Goal: Task Accomplishment & Management: Manage account settings

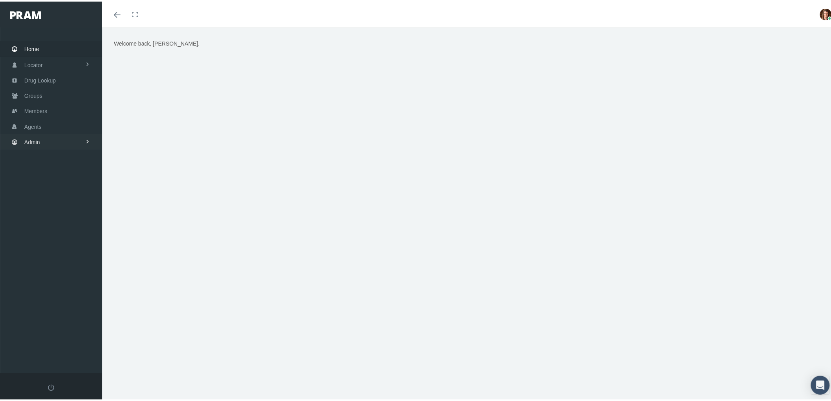
click at [45, 135] on link "Admin" at bounding box center [51, 140] width 102 height 15
click at [50, 167] on link "Agents" at bounding box center [51, 172] width 102 height 14
click at [60, 189] on span "Bank Info Requests" at bounding box center [55, 193] width 48 height 13
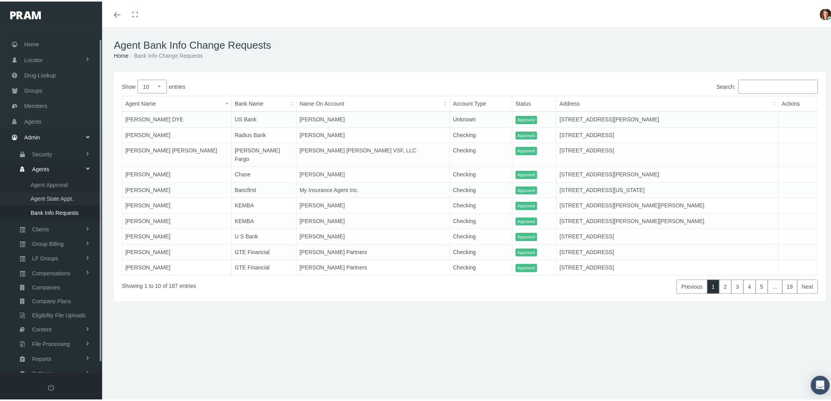
scroll to position [22, 0]
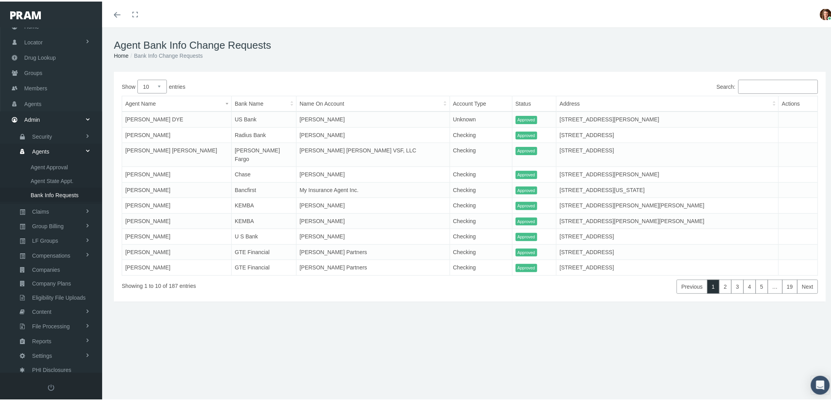
click at [163, 83] on select "10 25 50 100" at bounding box center [151, 85] width 29 height 14
select select "100"
click at [137, 78] on select "10 25 50 100" at bounding box center [151, 85] width 29 height 14
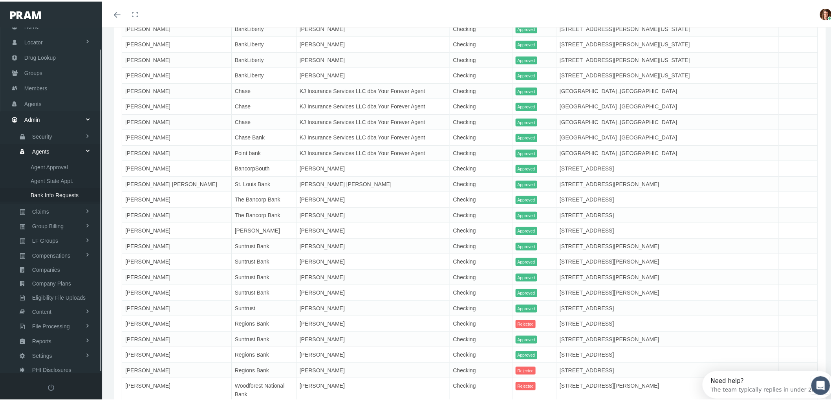
scroll to position [0, 0]
click at [51, 203] on link "Claims" at bounding box center [51, 210] width 102 height 14
click at [64, 178] on span "PBM Invoices" at bounding box center [48, 180] width 34 height 13
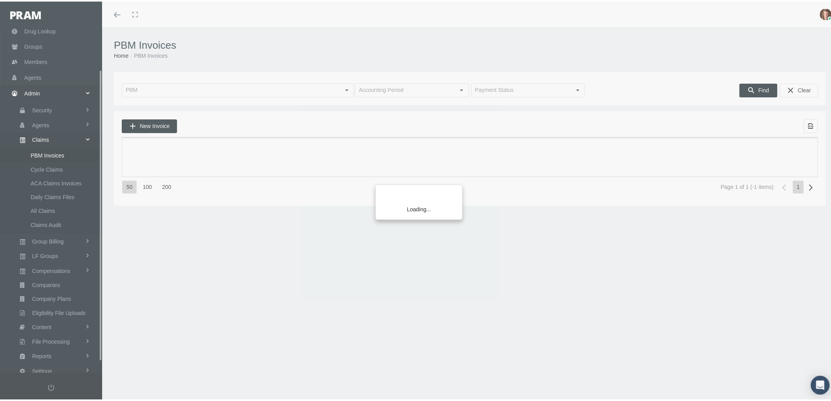
scroll to position [63, 0]
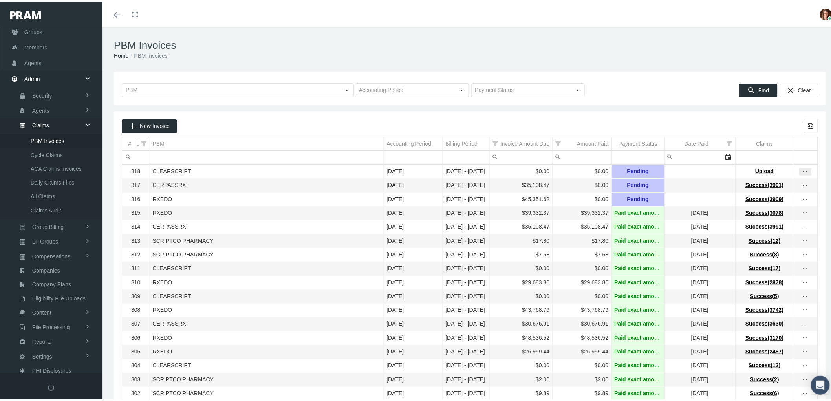
click at [802, 172] on icon "more" at bounding box center [805, 169] width 7 height 7
click at [775, 180] on div "View Invoice" at bounding box center [765, 184] width 77 height 16
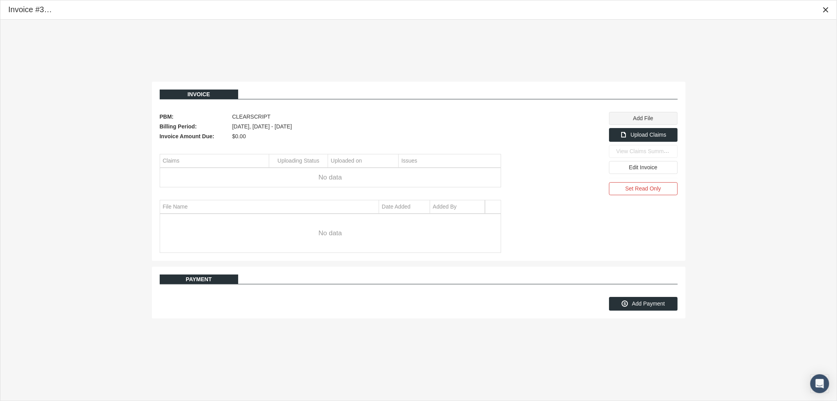
click at [639, 121] on span "Add File" at bounding box center [643, 118] width 20 height 6
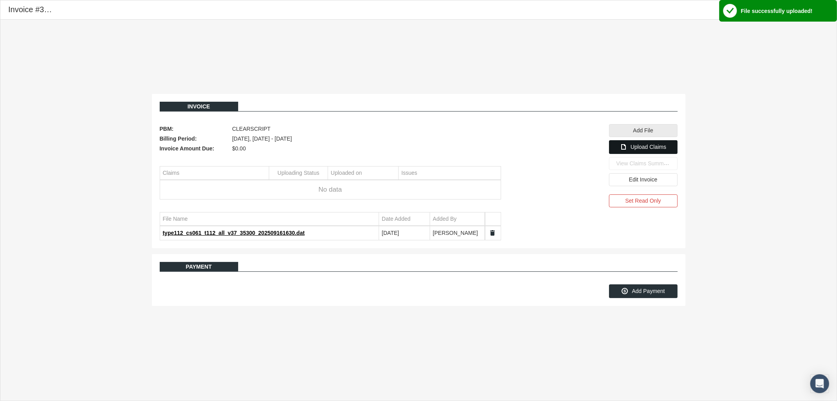
click at [641, 150] on span "Upload Claims" at bounding box center [649, 147] width 36 height 6
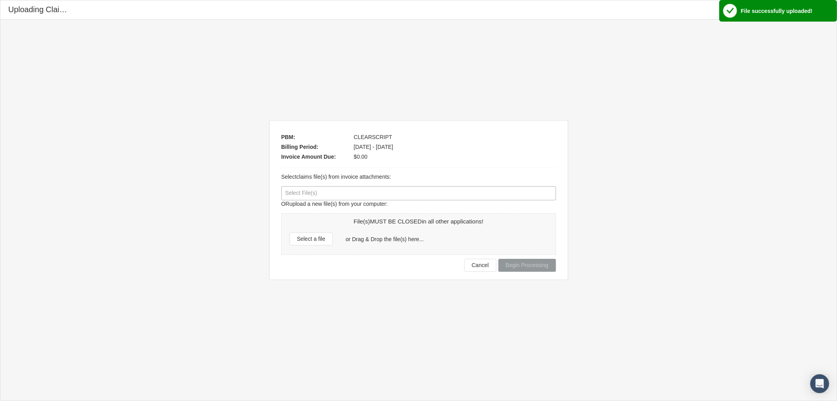
click at [343, 197] on div at bounding box center [419, 192] width 274 height 13
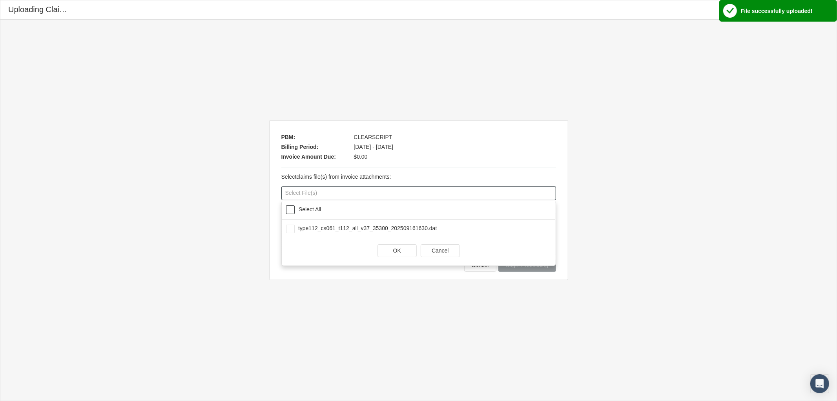
click at [292, 208] on span at bounding box center [290, 209] width 9 height 9
click at [389, 250] on div "OK" at bounding box center [397, 251] width 38 height 12
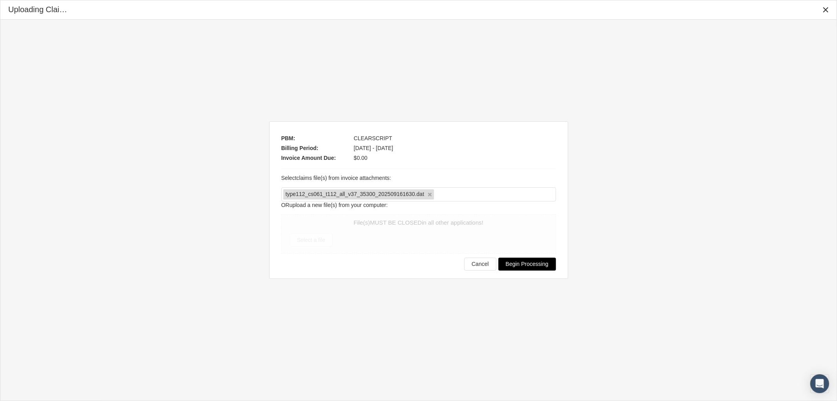
click at [535, 264] on span "Begin Processing" at bounding box center [527, 264] width 43 height 6
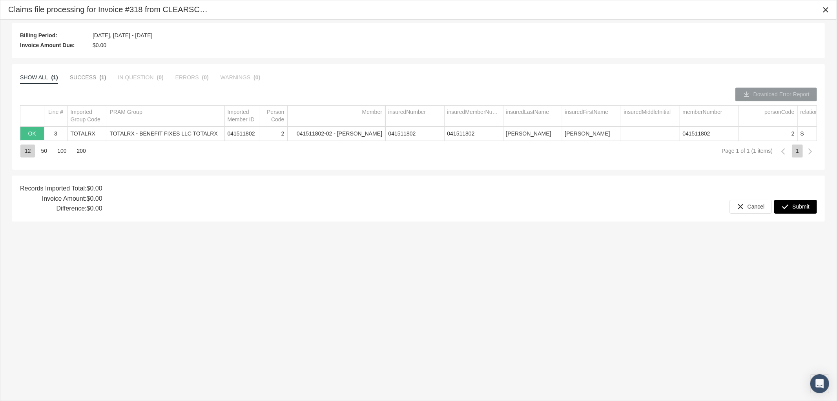
click at [800, 205] on span "Submit" at bounding box center [801, 206] width 17 height 6
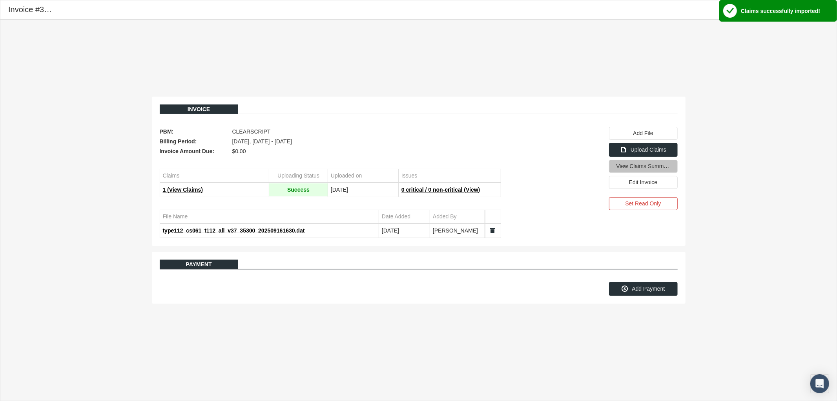
click at [646, 168] on span "View Claims Summary" at bounding box center [644, 166] width 55 height 7
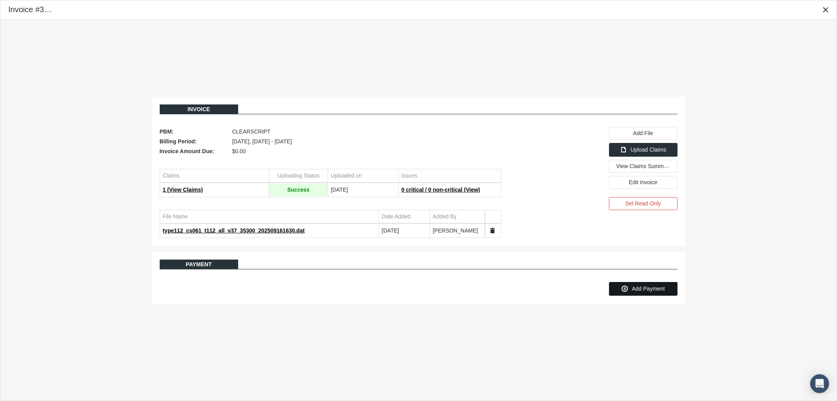
click at [647, 290] on span "Add Payment" at bounding box center [648, 288] width 33 height 6
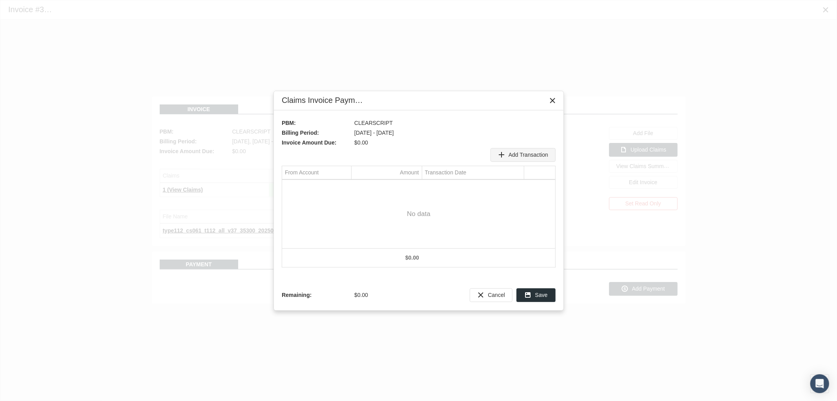
click at [501, 154] on icon "Add Transaction" at bounding box center [501, 154] width 7 height 7
click at [345, 186] on div "Select" at bounding box center [344, 187] width 13 height 12
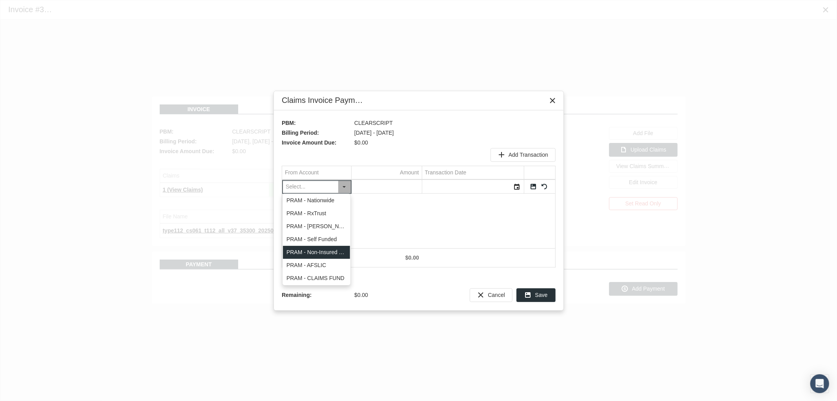
click at [324, 253] on div "PRAM - Non-Insured Trust" at bounding box center [316, 252] width 67 height 13
type input "PRAM - Non-Insured Trust"
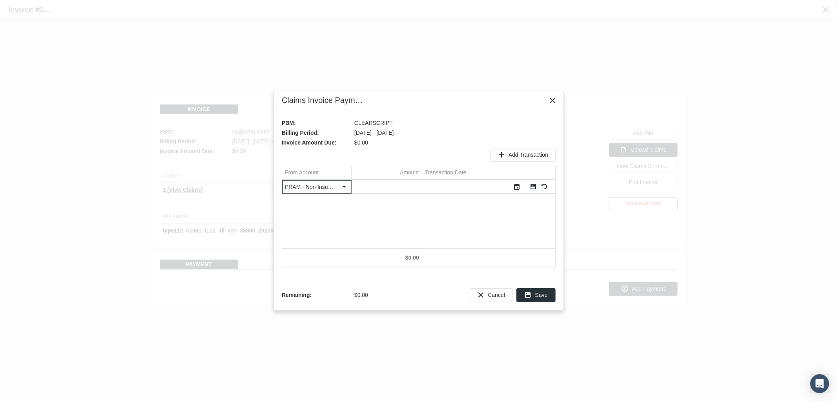
click at [389, 177] on td "Amount" at bounding box center [386, 172] width 71 height 13
click at [388, 186] on input "Data grid" at bounding box center [387, 186] width 70 height 13
type input "0"
click at [525, 185] on td "Data grid" at bounding box center [539, 186] width 31 height 13
click at [518, 186] on div "Select" at bounding box center [517, 187] width 13 height 12
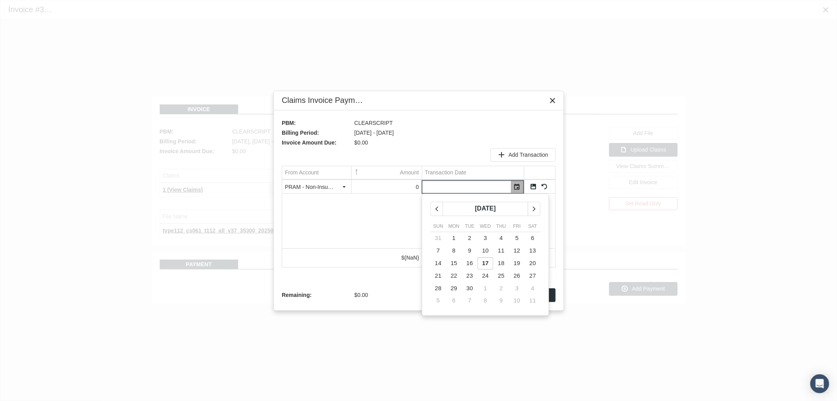
click at [479, 265] on td "17" at bounding box center [486, 263] width 16 height 13
type input "09/17/2025"
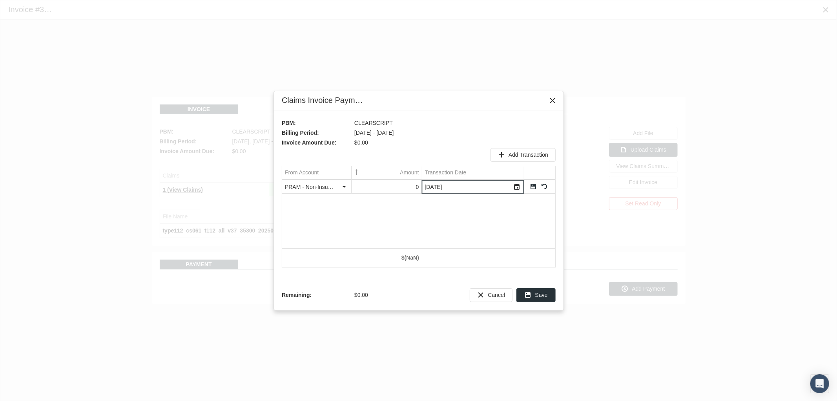
click at [533, 183] on link "Save" at bounding box center [533, 186] width 7 height 7
click at [532, 294] on icon "Save" at bounding box center [528, 294] width 7 height 7
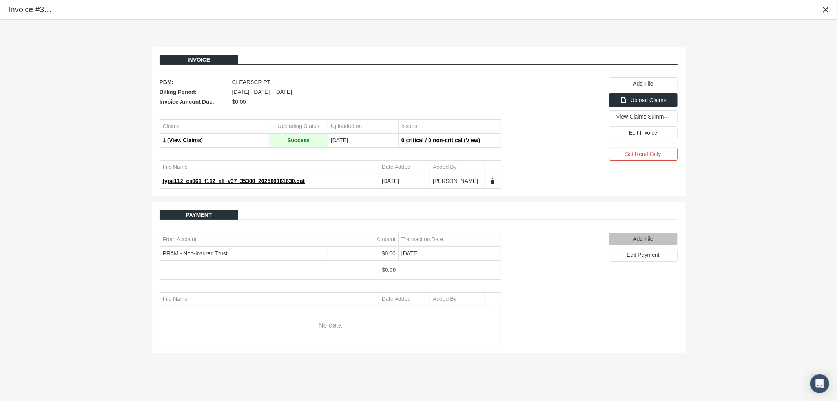
click at [634, 235] on div "Add File" at bounding box center [644, 239] width 68 height 12
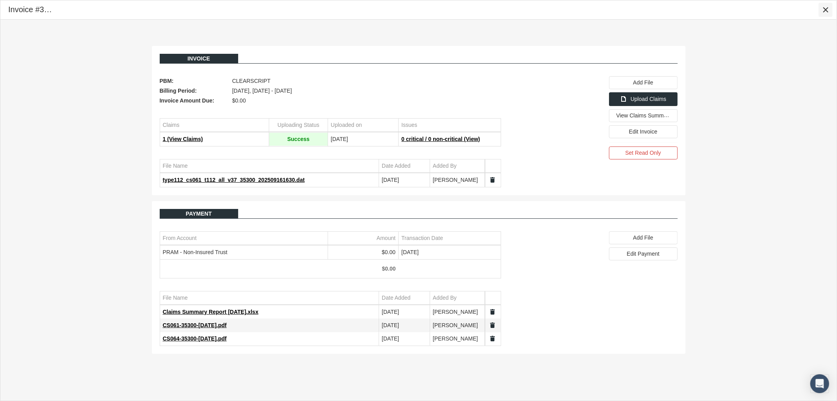
click at [826, 8] on icon "Close" at bounding box center [825, 9] width 7 height 7
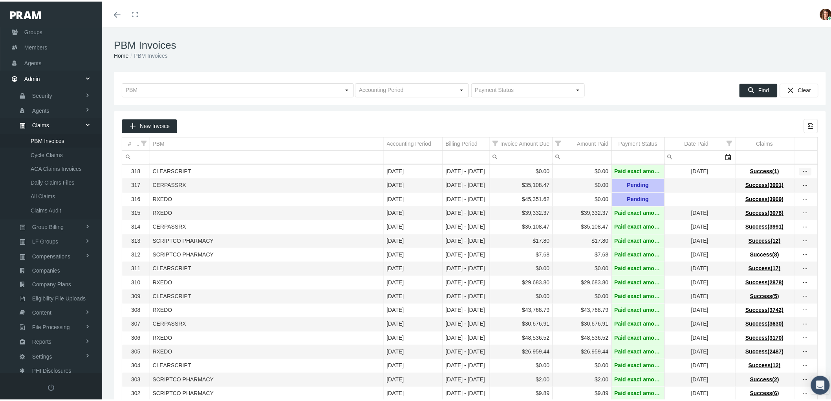
click at [802, 170] on icon "more" at bounding box center [805, 169] width 7 height 7
click at [791, 178] on div "View Invoice" at bounding box center [765, 184] width 77 height 16
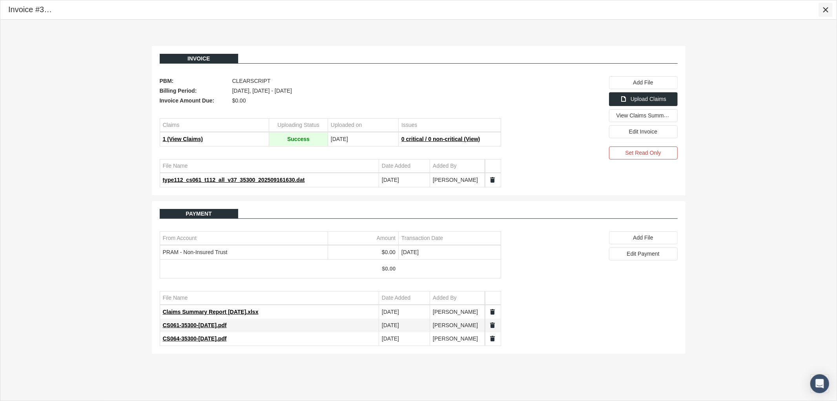
click at [826, 9] on icon "Close" at bounding box center [825, 9] width 7 height 7
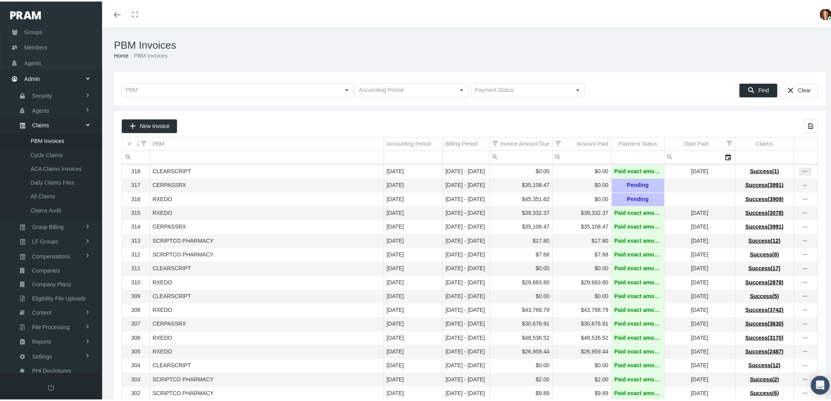
click at [802, 170] on icon "more" at bounding box center [805, 169] width 7 height 7
click at [789, 180] on div "View Invoice" at bounding box center [765, 184] width 77 height 16
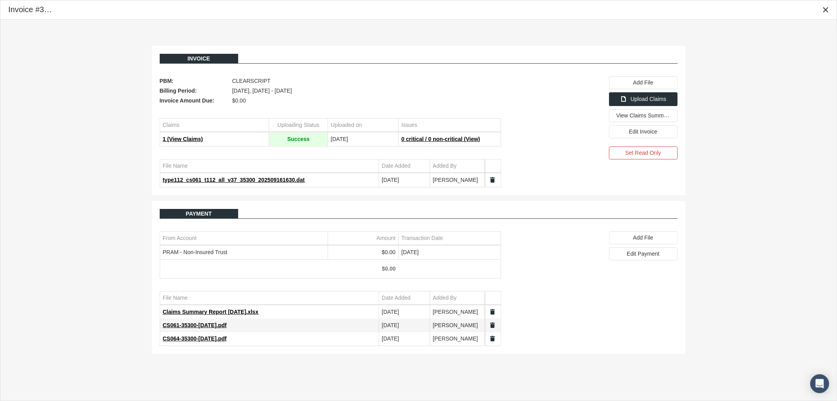
click at [815, 104] on div "Invoice PBM: CLEARSCRIPT Billing Period: September 2025, Sep 01 - Sep 15 Invoic…" at bounding box center [418, 200] width 837 height 361
click at [825, 9] on icon "Close" at bounding box center [825, 9] width 7 height 7
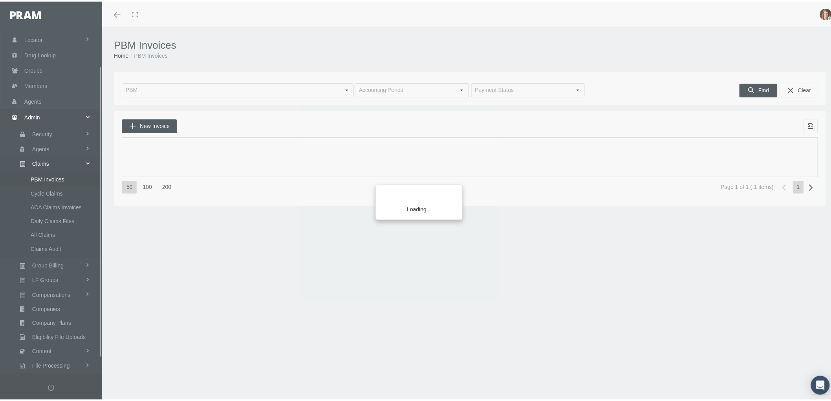
scroll to position [63, 0]
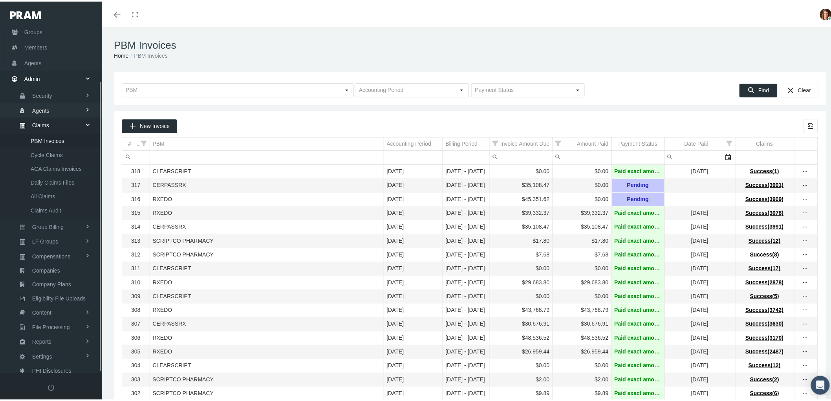
click at [44, 104] on span "Agents" at bounding box center [40, 108] width 17 height 13
click at [47, 189] on span "Bank Info Requests" at bounding box center [55, 193] width 48 height 13
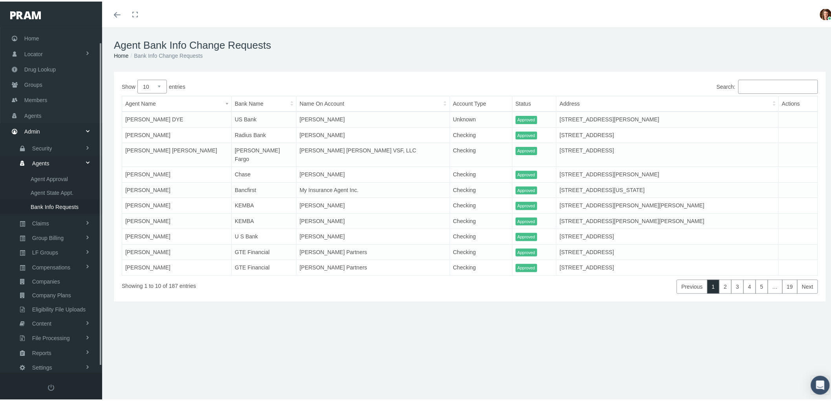
scroll to position [22, 0]
click at [56, 250] on span "Compensations" at bounding box center [51, 253] width 38 height 13
click at [61, 221] on span "Compensation Summary" at bounding box center [61, 223] width 60 height 13
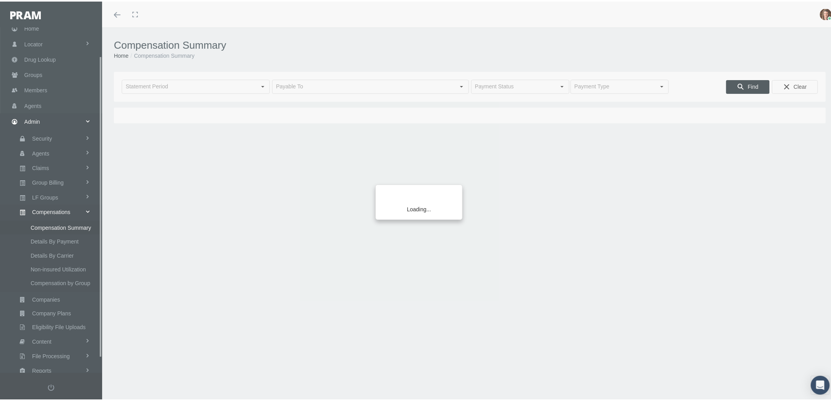
scroll to position [49, 0]
type input "[DATE]"
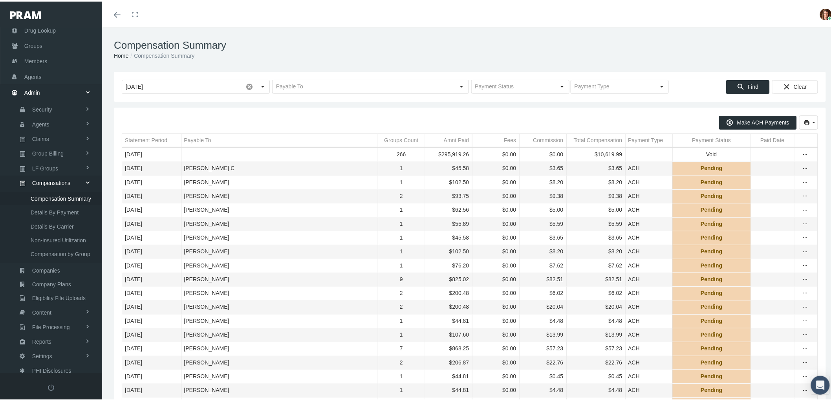
click at [692, 139] on div "Payment Status" at bounding box center [711, 138] width 39 height 7
click at [689, 139] on div "Payment Status" at bounding box center [708, 138] width 39 height 7
click at [198, 138] on div "Payable To" at bounding box center [197, 138] width 27 height 7
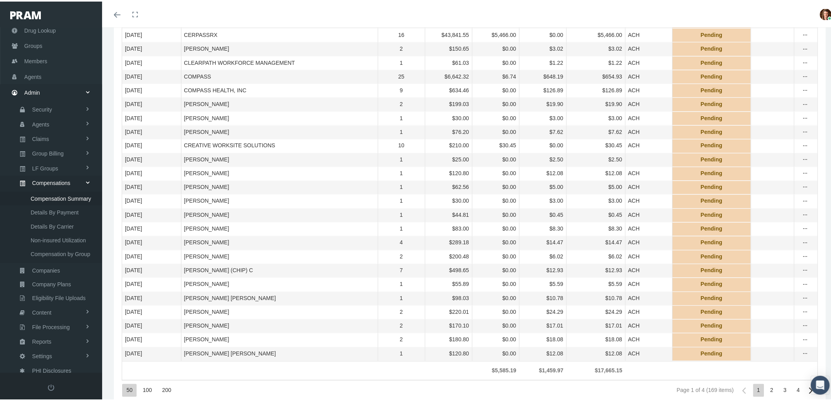
scroll to position [523, 0]
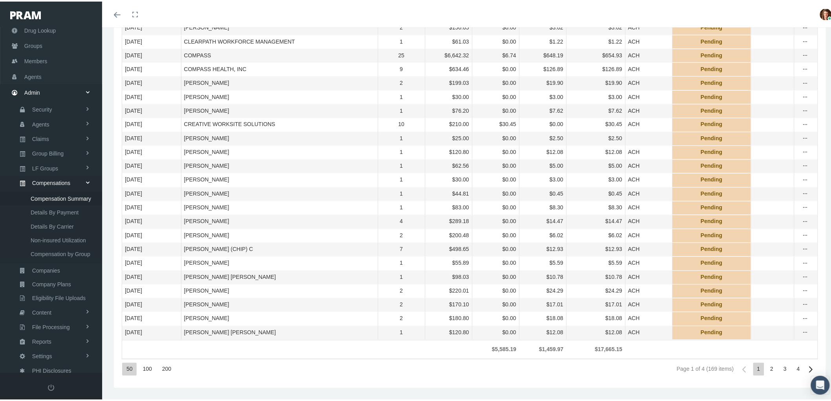
click at [169, 374] on div "200" at bounding box center [166, 367] width 17 height 13
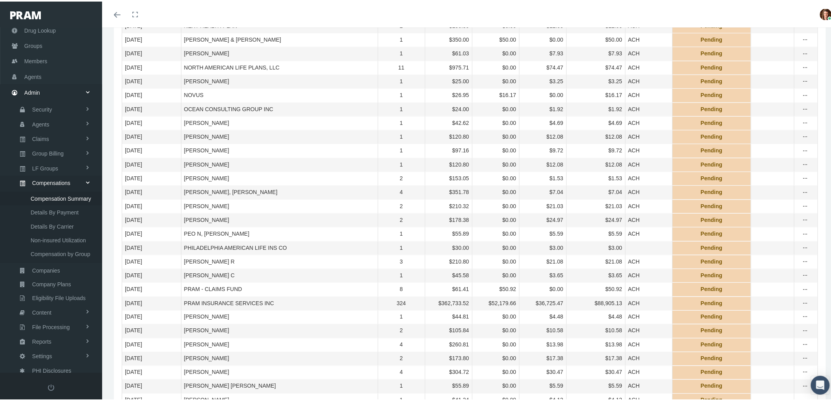
scroll to position [1570, 0]
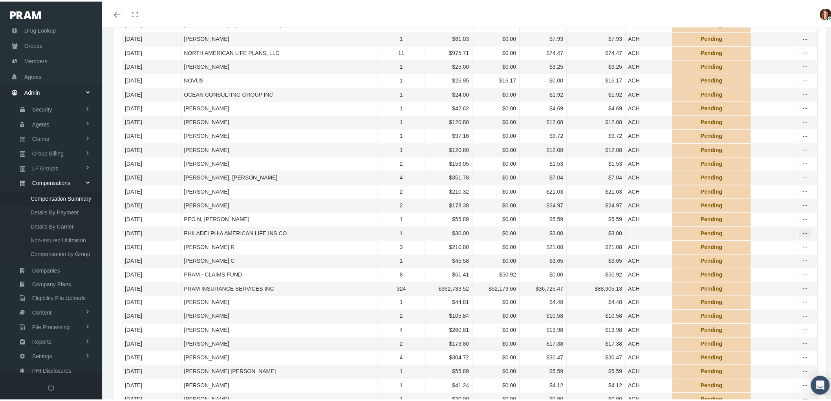
click at [802, 236] on icon "more" at bounding box center [805, 231] width 7 height 7
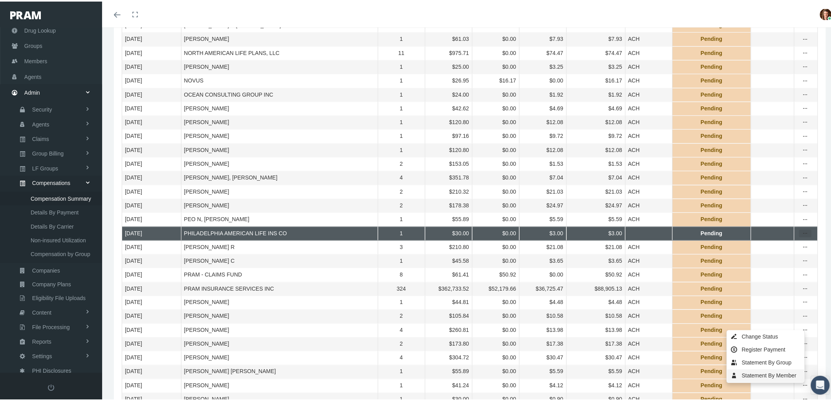
click at [768, 374] on div "Statement By Member" at bounding box center [765, 374] width 77 height 13
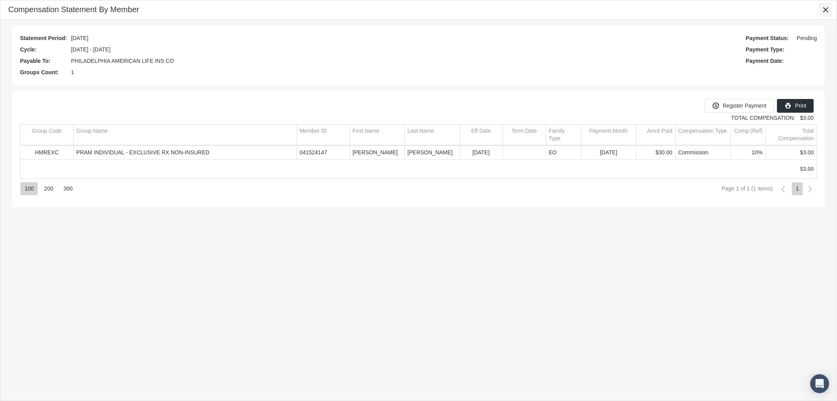
click at [825, 10] on icon "Close" at bounding box center [825, 9] width 7 height 7
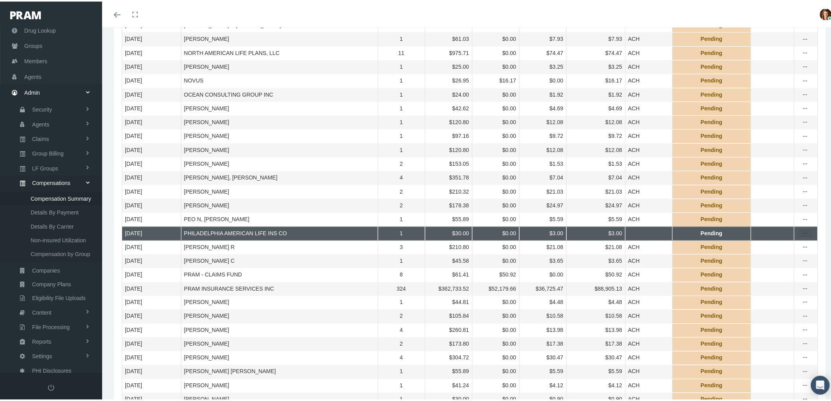
click at [802, 236] on icon "more" at bounding box center [805, 231] width 7 height 7
click at [784, 334] on div "Change Status" at bounding box center [765, 335] width 77 height 13
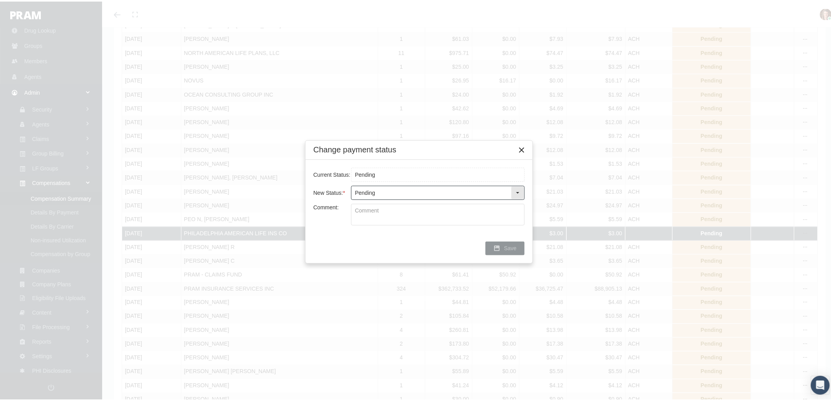
click at [521, 191] on div "Select" at bounding box center [517, 191] width 13 height 13
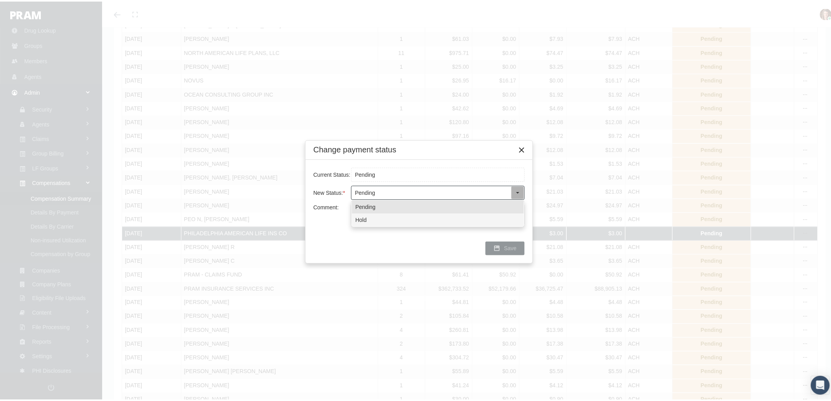
click at [437, 217] on div "Hold" at bounding box center [438, 218] width 172 height 13
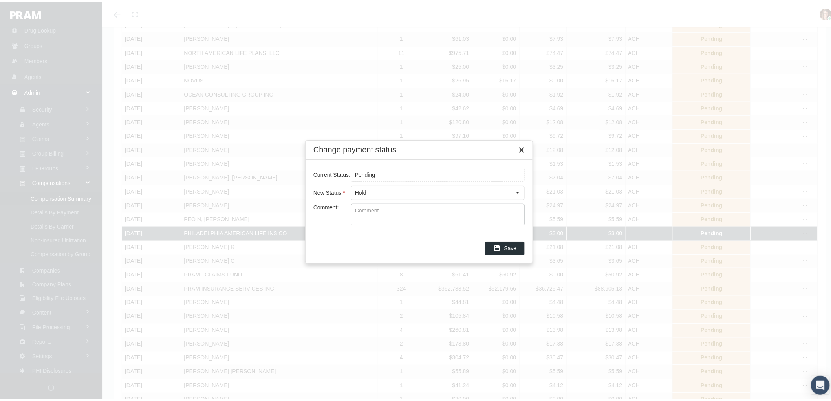
click at [418, 214] on textarea "Comment:" at bounding box center [437, 213] width 173 height 21
type textarea "Future payments will be made to PRAM. No comp paid to Philadelphia"
click at [513, 246] on span "Save" at bounding box center [510, 246] width 13 height 6
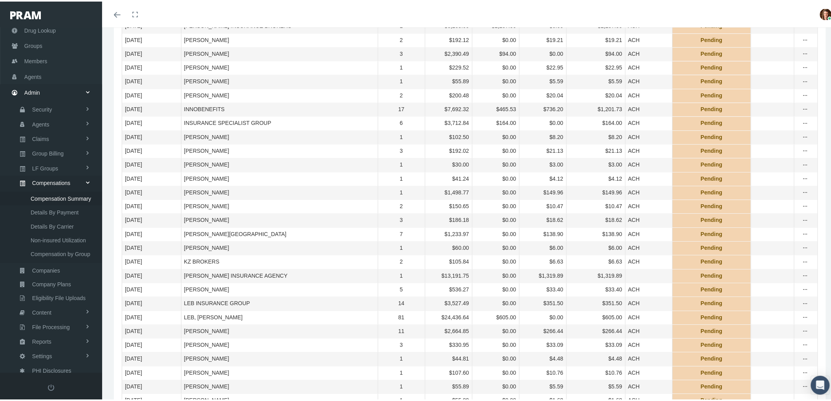
scroll to position [959, 0]
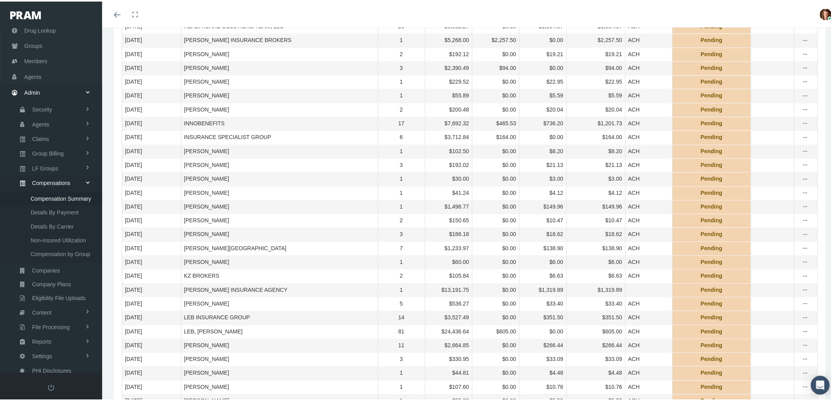
click at [802, 43] on icon "more" at bounding box center [805, 39] width 7 height 7
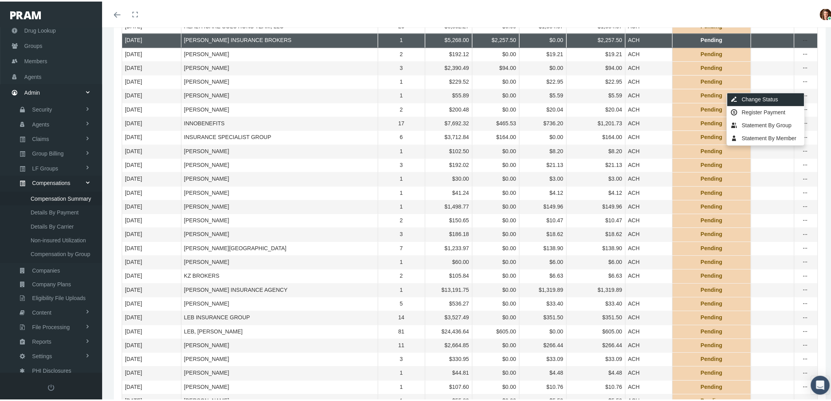
click at [762, 99] on div "Change Status" at bounding box center [765, 97] width 77 height 13
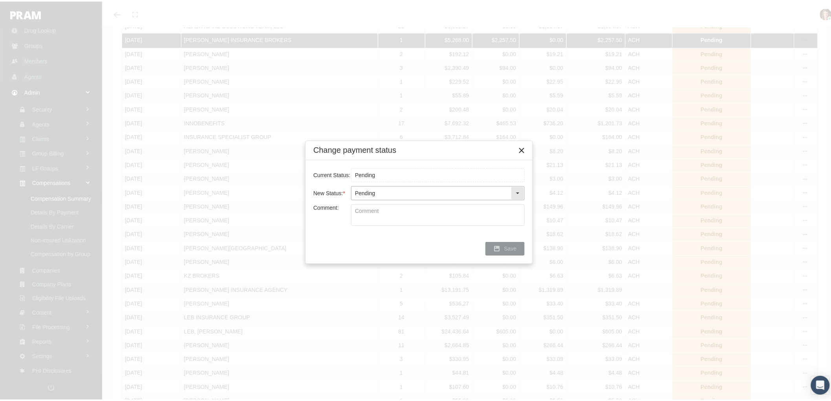
click at [515, 191] on div "Select" at bounding box center [517, 191] width 13 height 13
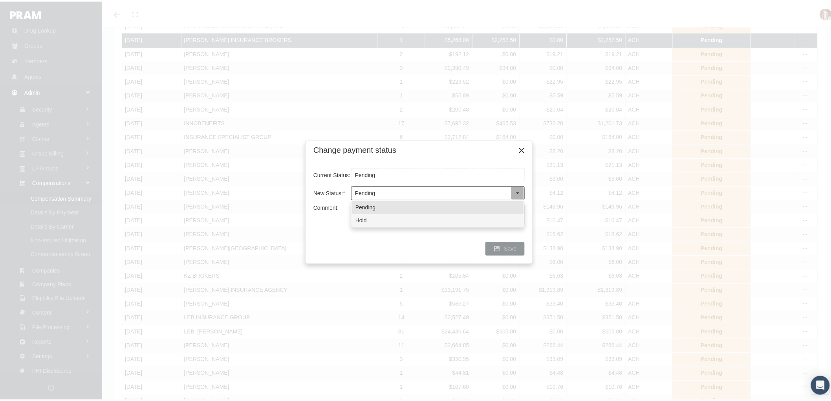
click at [451, 222] on div "Hold" at bounding box center [438, 218] width 172 height 13
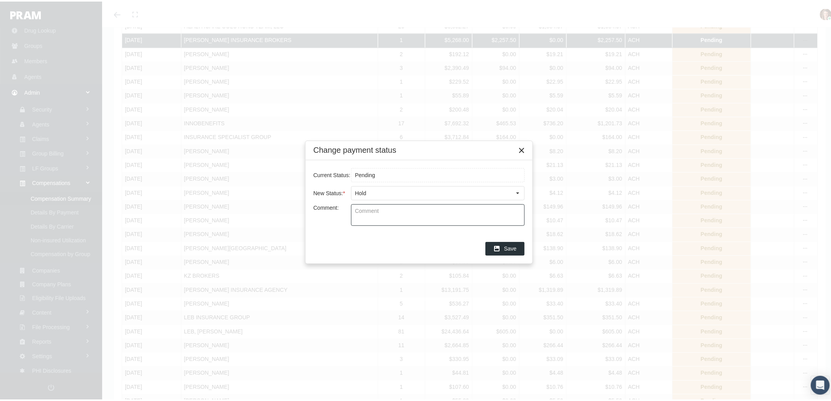
click at [393, 219] on textarea "Comment:" at bounding box center [437, 213] width 173 height 21
click at [437, 210] on textarea "Holding Payment. Payment will be paid to TrueNorth once the new TPA is set up." at bounding box center [437, 213] width 173 height 21
click at [418, 217] on textarea "Holding Payment. Payment will be manually paid to TrueNorth once the new TPA is…" at bounding box center [437, 213] width 173 height 21
drag, startPoint x: 418, startPoint y: 217, endPoint x: 377, endPoint y: 219, distance: 40.9
click at [377, 219] on textarea "Holding Payment. Payment will be manually paid to TrueNorth once the new TPA is…" at bounding box center [437, 213] width 173 height 21
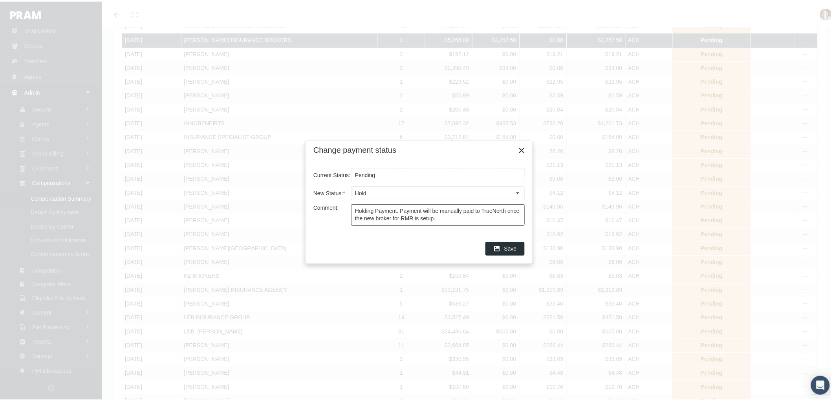
type textarea "Holding Payment. Payment will be manually paid to TrueNorth once the new broker…"
click at [504, 248] on div "Save" at bounding box center [505, 247] width 38 height 13
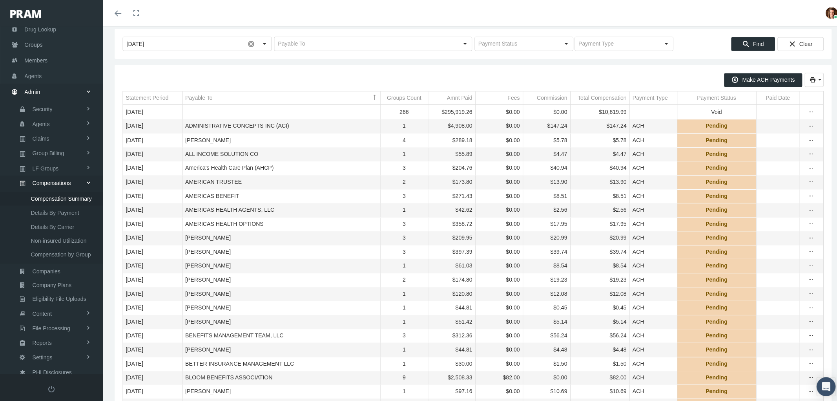
scroll to position [0, 0]
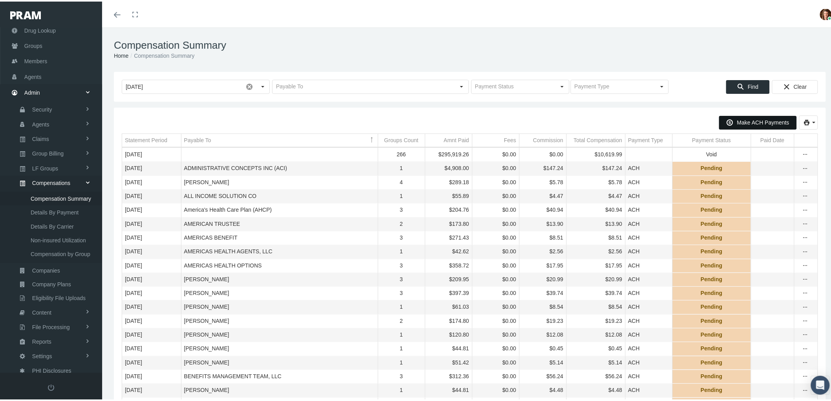
click at [751, 121] on span "Make ACH Payments" at bounding box center [763, 121] width 52 height 6
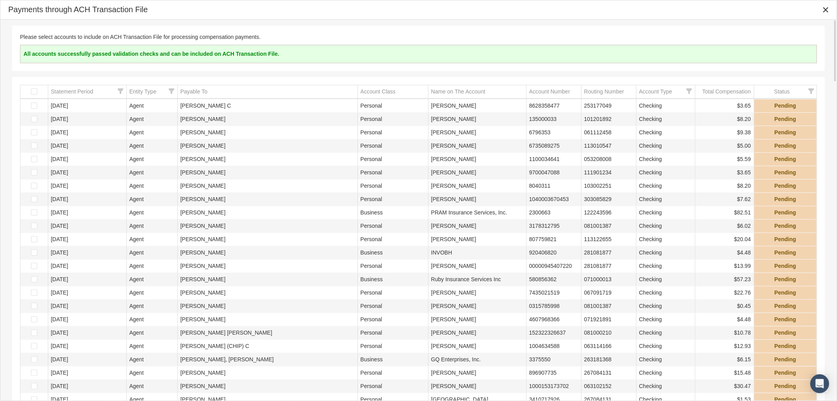
click at [196, 89] on div "Payable To" at bounding box center [194, 91] width 27 height 7
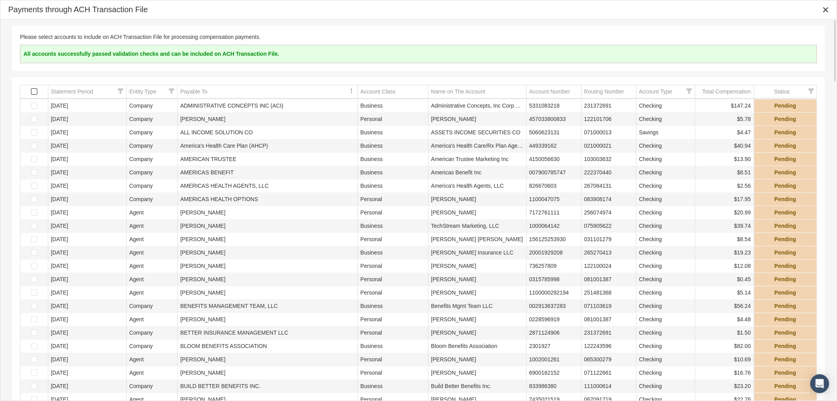
click at [34, 91] on span "Select all" at bounding box center [34, 91] width 6 height 6
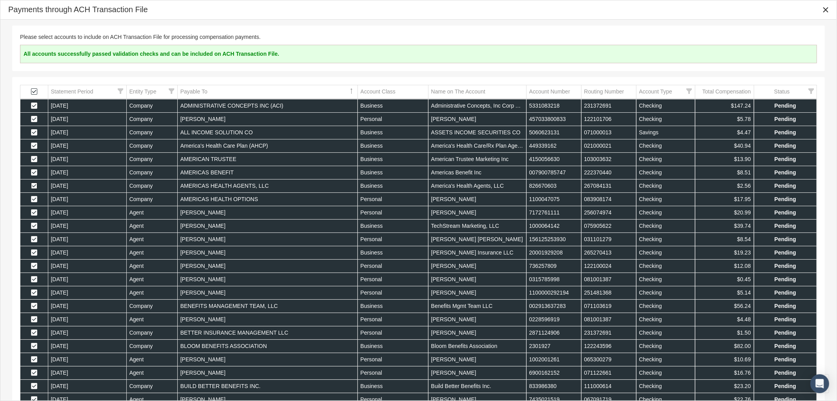
click at [34, 185] on span "Select row" at bounding box center [34, 186] width 6 height 6
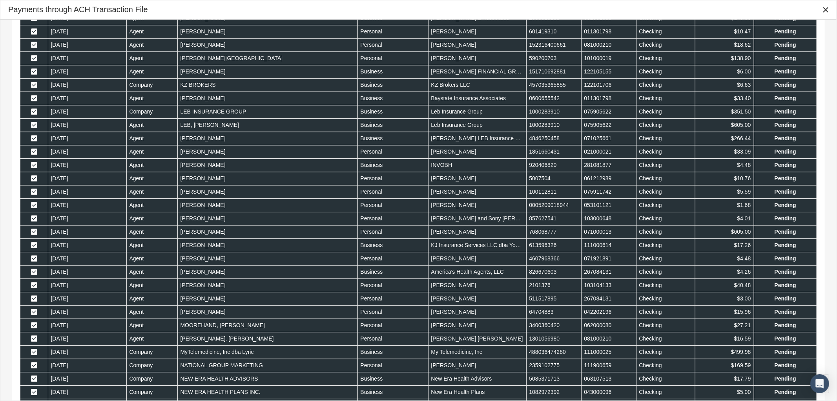
scroll to position [1119, 0]
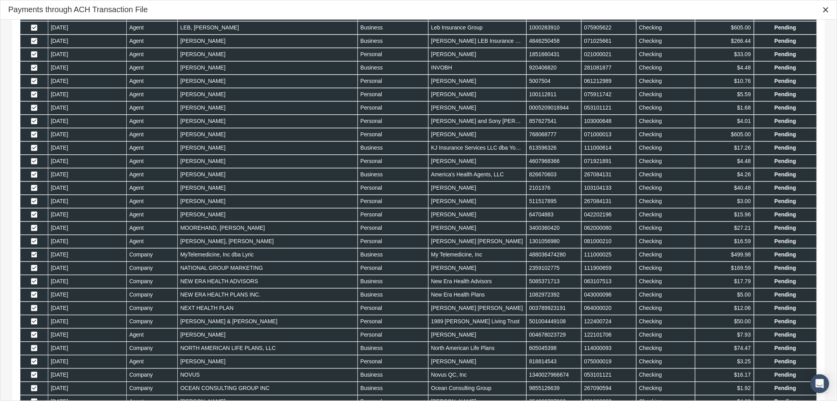
click at [34, 258] on span "Select row" at bounding box center [34, 255] width 6 height 6
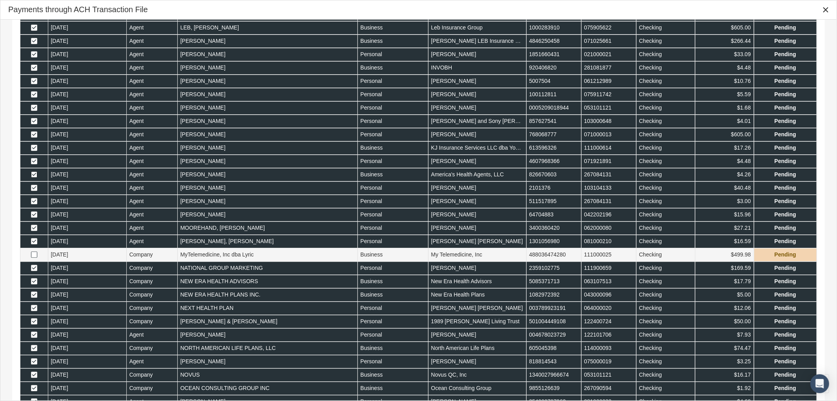
click at [32, 177] on span "Select row" at bounding box center [34, 175] width 6 height 6
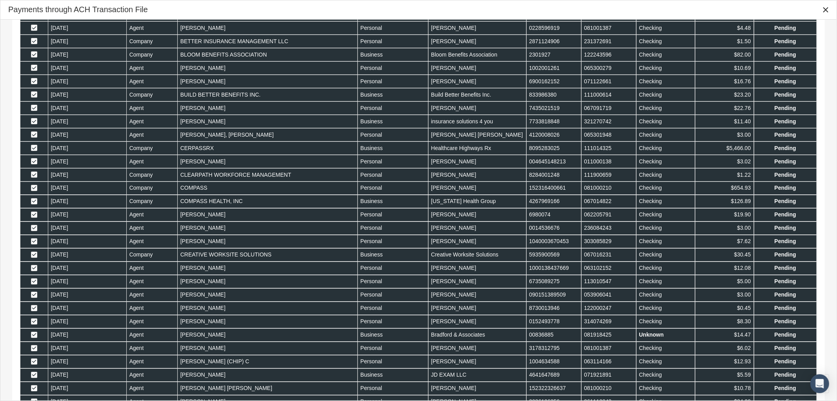
scroll to position [340, 0]
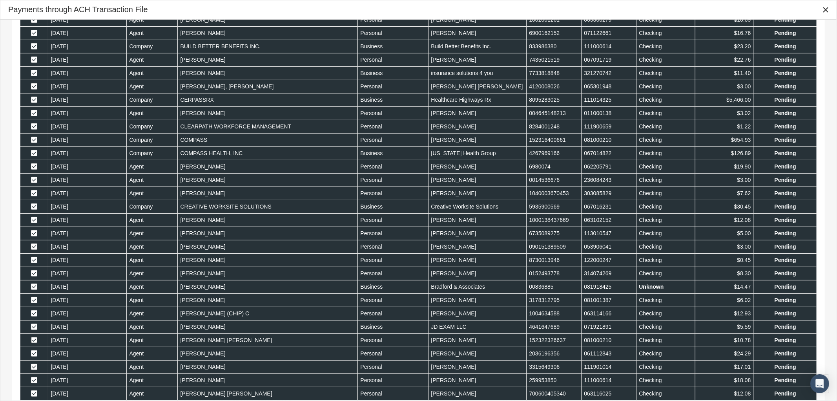
click at [34, 342] on span "Select row" at bounding box center [34, 340] width 6 height 6
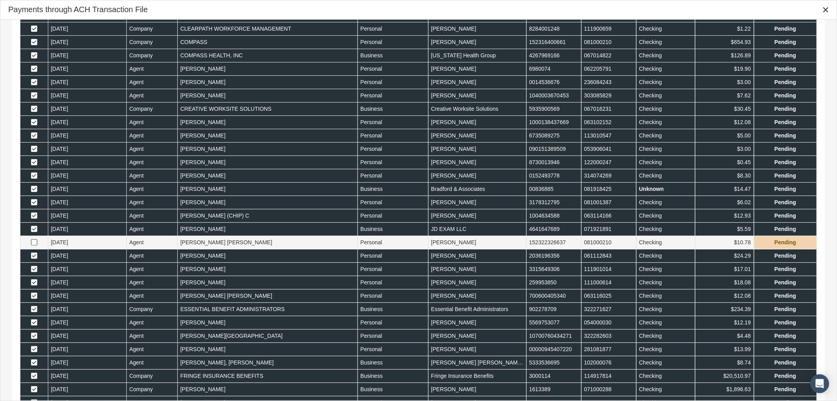
scroll to position [486, 0]
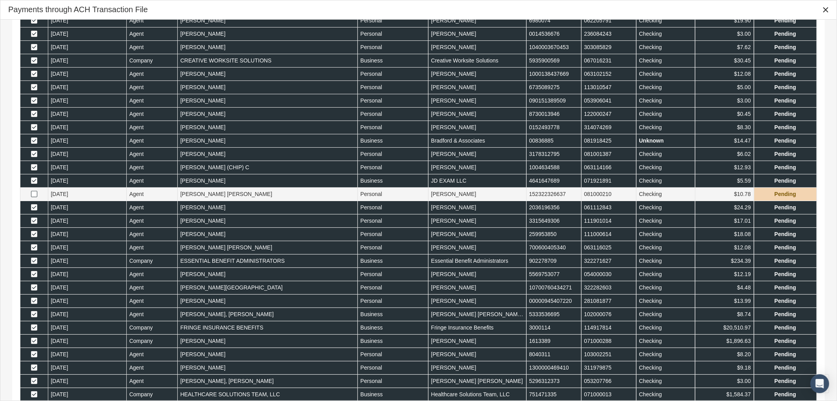
click at [33, 343] on span "Select row" at bounding box center [34, 341] width 6 height 6
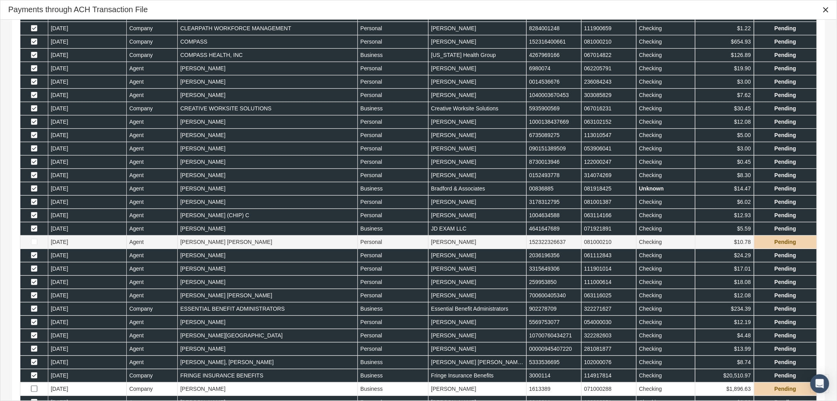
scroll to position [341, 0]
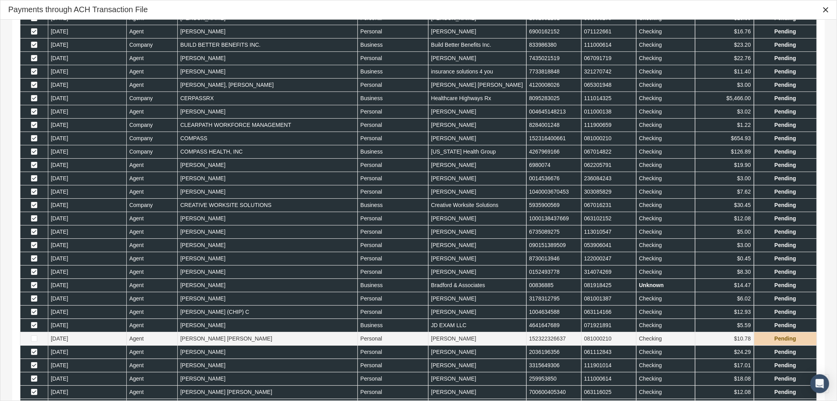
click at [33, 100] on span "Select row" at bounding box center [34, 98] width 6 height 6
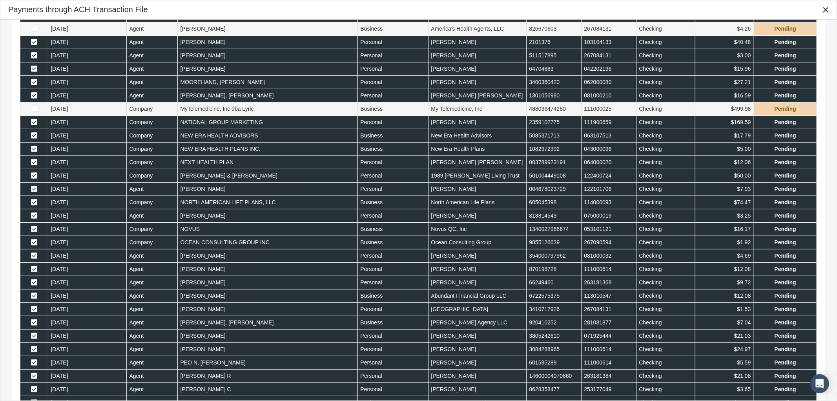
scroll to position [1314, 0]
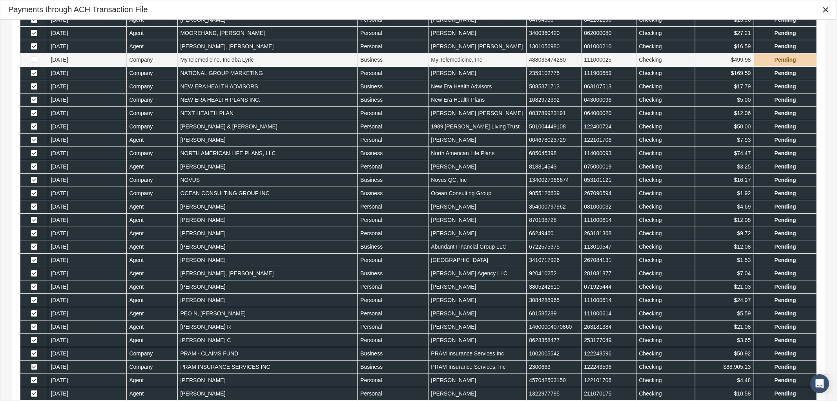
click at [31, 370] on span "Select row" at bounding box center [34, 367] width 6 height 6
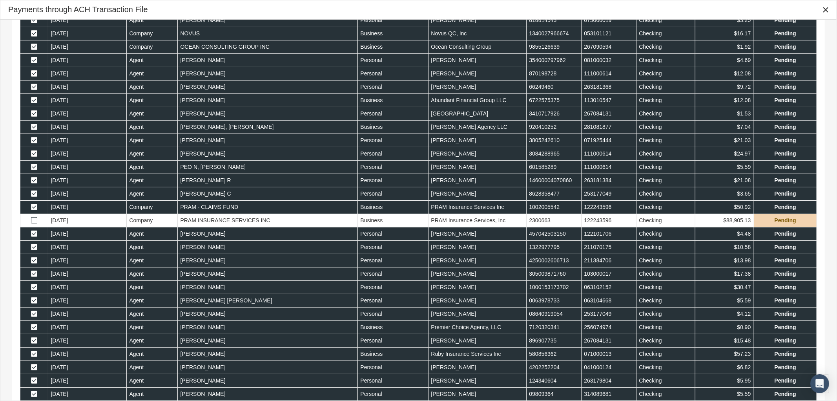
scroll to position [1509, 0]
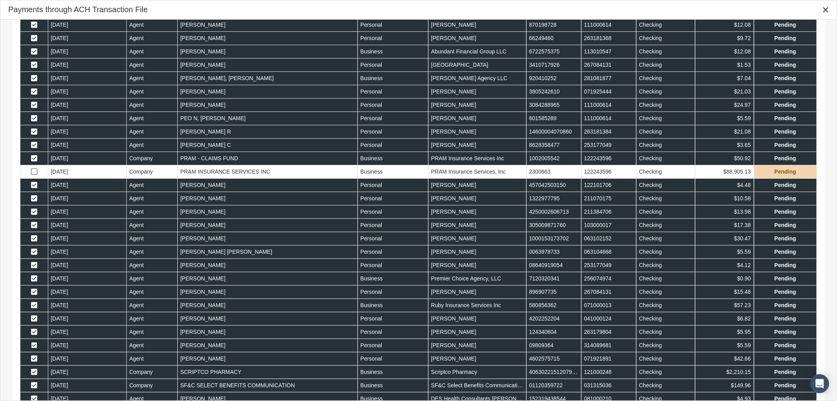
click at [34, 348] on span "Select row" at bounding box center [34, 345] width 6 height 6
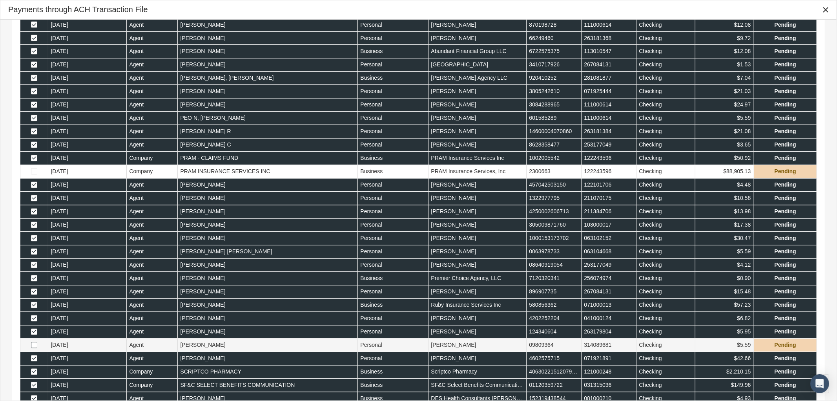
scroll to position [1558, 0]
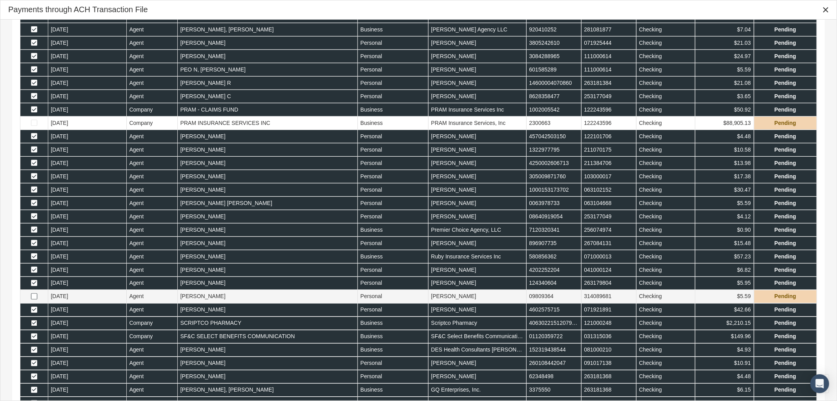
click at [33, 326] on span "Select row" at bounding box center [34, 323] width 6 height 6
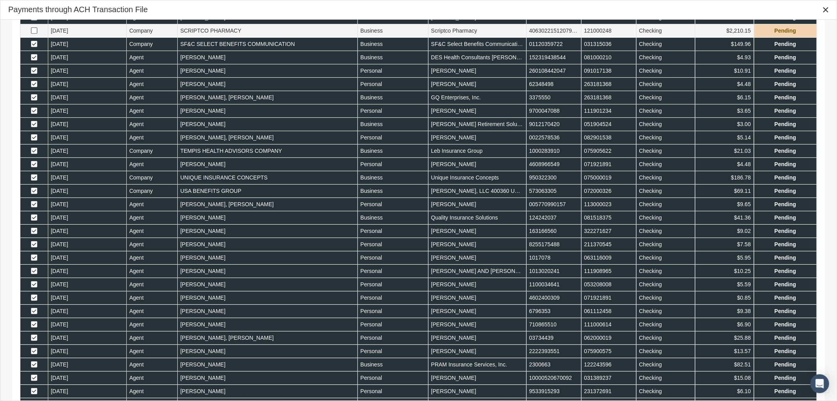
scroll to position [1899, 0]
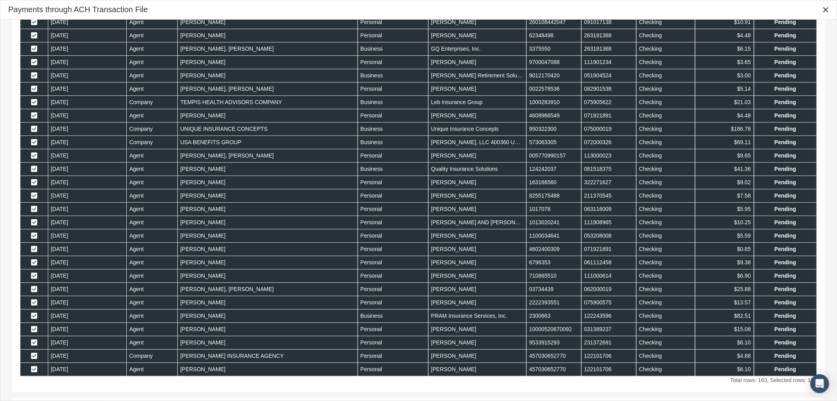
click at [36, 332] on span "Select row" at bounding box center [34, 329] width 6 height 6
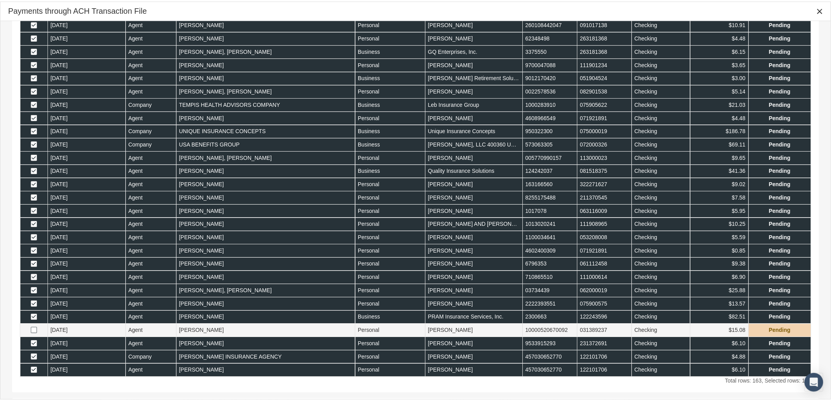
scroll to position [1937, 0]
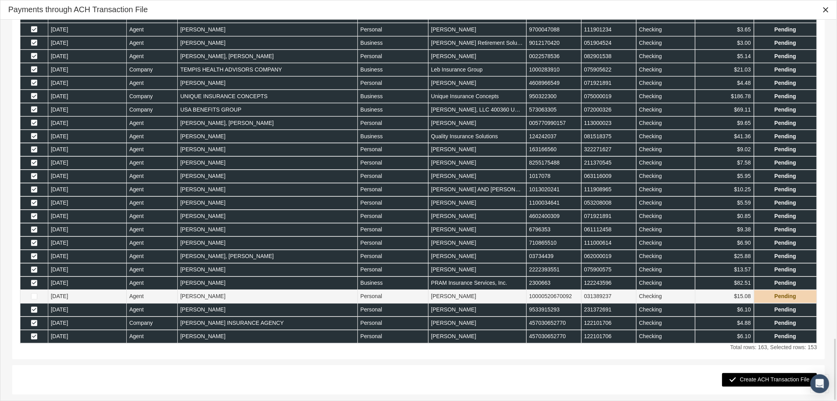
click at [768, 383] on span "Create ACH Transaction File" at bounding box center [774, 379] width 69 height 6
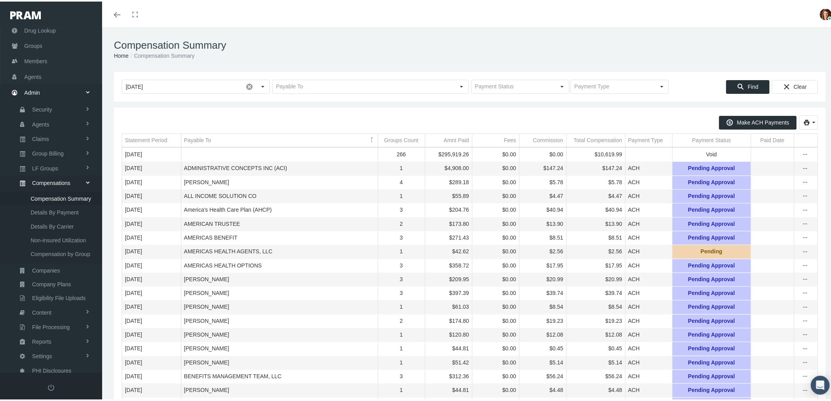
click at [689, 134] on td "Payment Status" at bounding box center [711, 138] width 79 height 13
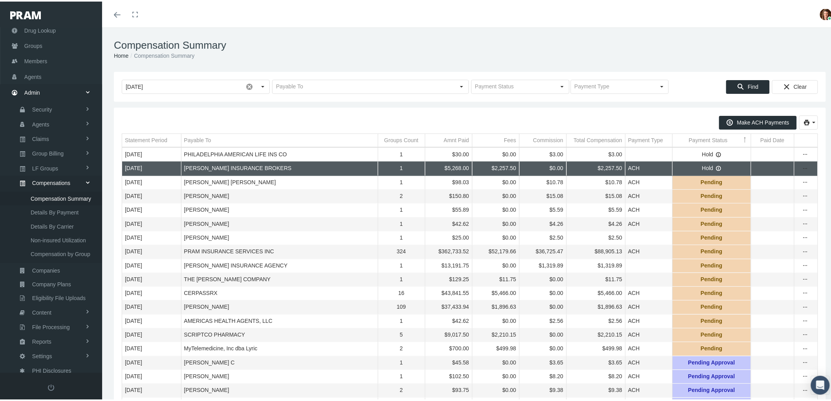
click at [689, 135] on div "Payment Status" at bounding box center [708, 138] width 39 height 7
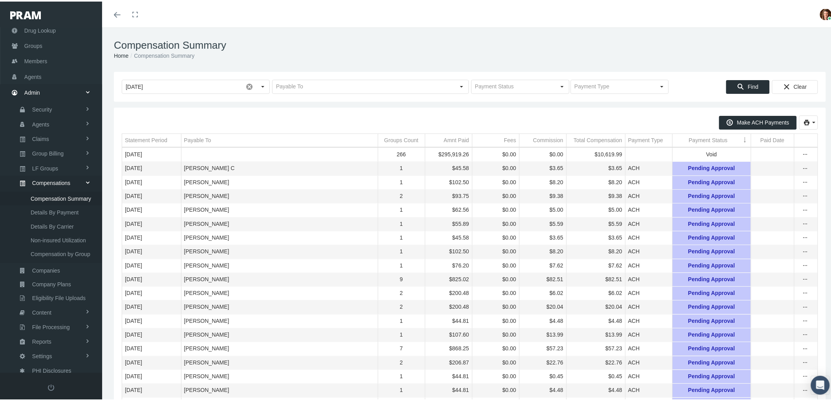
click at [689, 136] on div "Payment Status" at bounding box center [708, 138] width 39 height 7
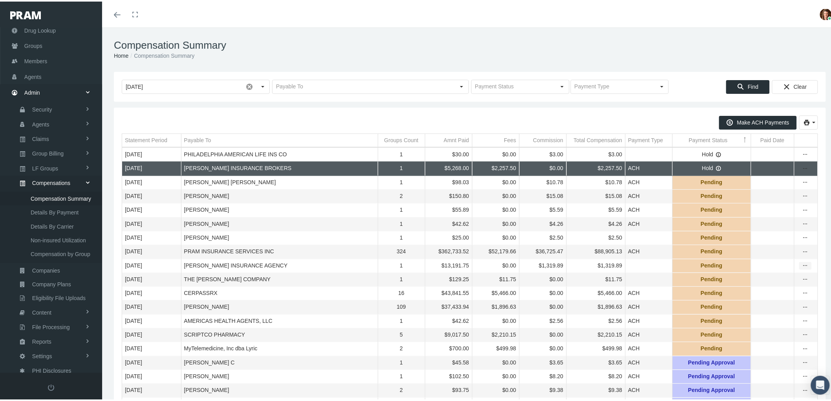
click at [802, 268] on icon "more" at bounding box center [805, 264] width 7 height 7
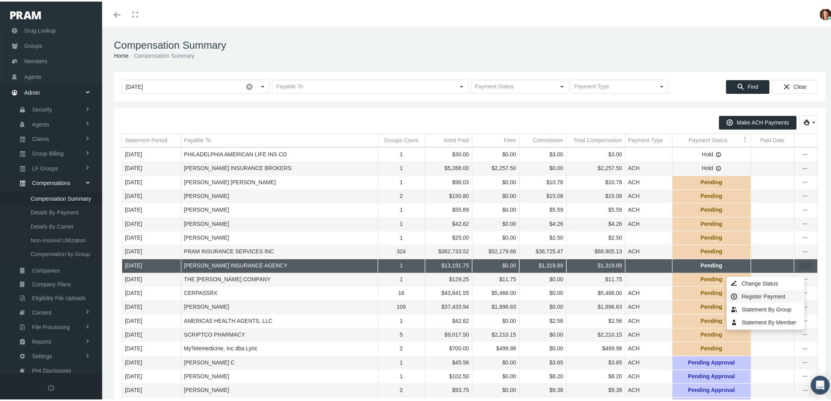
click at [787, 296] on div "Register Payment" at bounding box center [765, 295] width 77 height 13
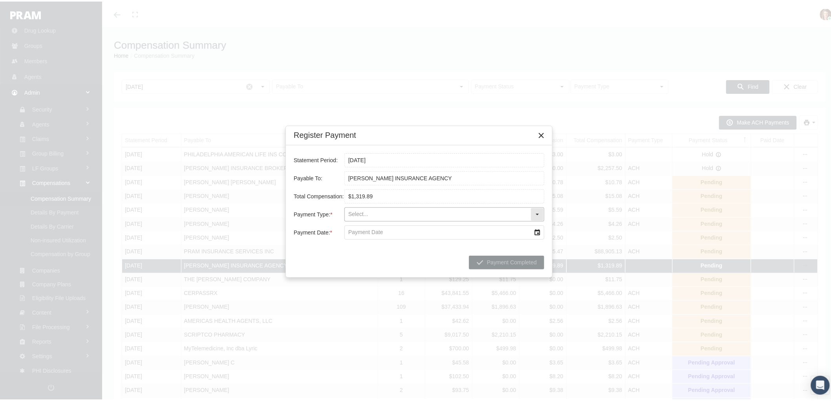
click at [539, 216] on div "Select" at bounding box center [537, 212] width 13 height 13
click at [495, 239] on div "Bill Pay" at bounding box center [444, 240] width 198 height 13
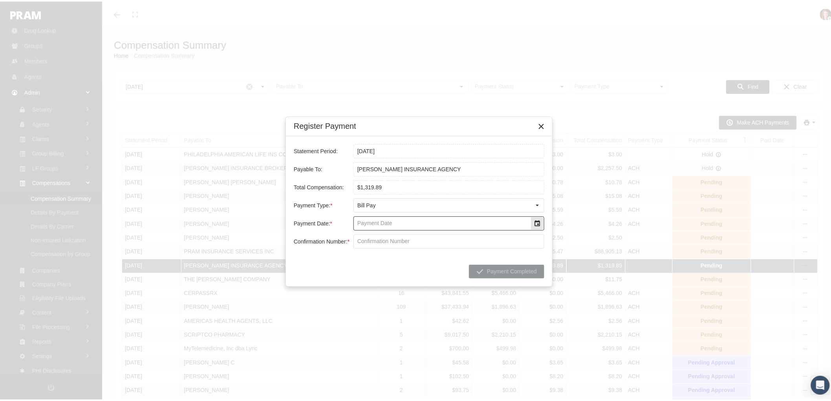
click at [534, 225] on div "Select" at bounding box center [537, 222] width 13 height 13
click at [420, 296] on td "17" at bounding box center [417, 299] width 16 height 13
click at [365, 244] on input "Confirmation Number: *" at bounding box center [449, 239] width 190 height 13
type input "JBF1O8HC"
click at [501, 271] on span "Payment Completed" at bounding box center [512, 270] width 50 height 6
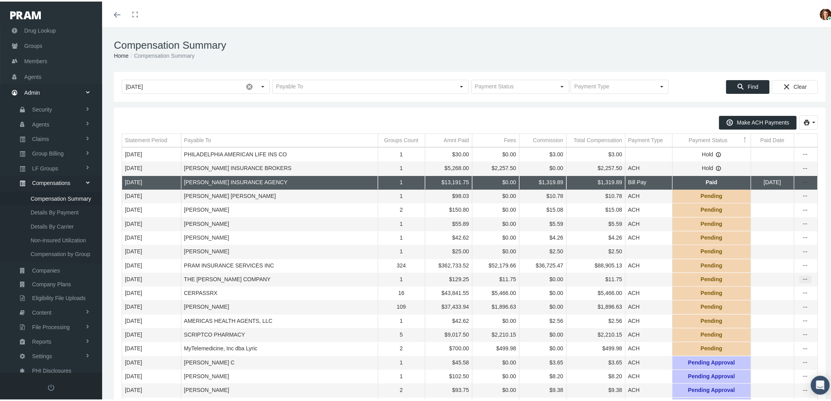
click at [802, 281] on icon "more" at bounding box center [805, 277] width 7 height 7
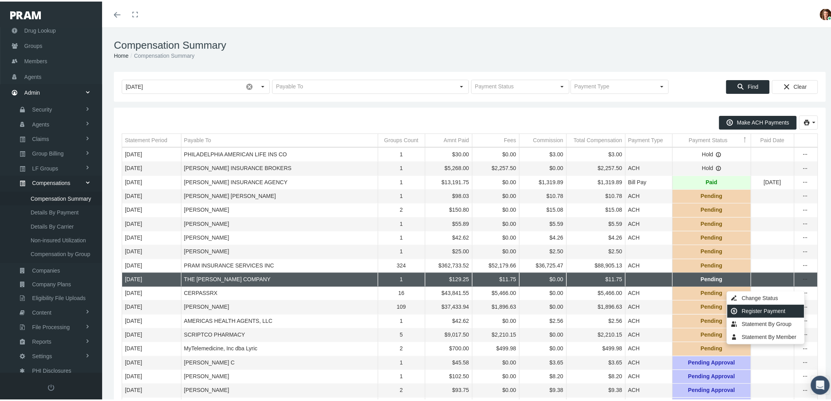
click at [784, 307] on div "Register Payment" at bounding box center [765, 309] width 77 height 13
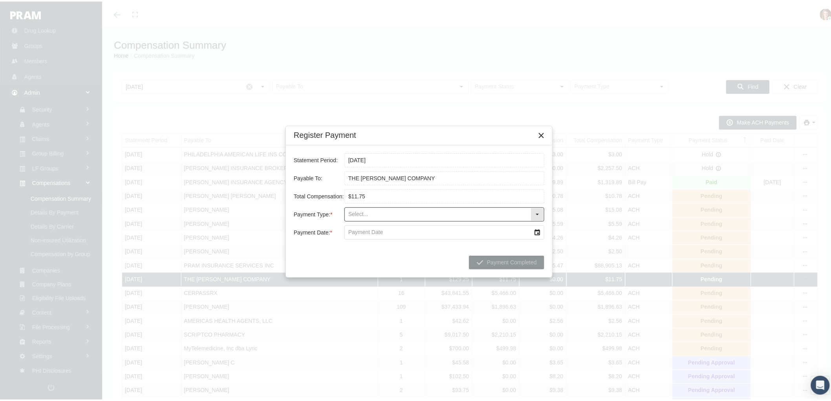
click at [537, 211] on div "Select" at bounding box center [537, 212] width 13 height 13
click at [488, 238] on div "Bill Pay" at bounding box center [444, 240] width 198 height 13
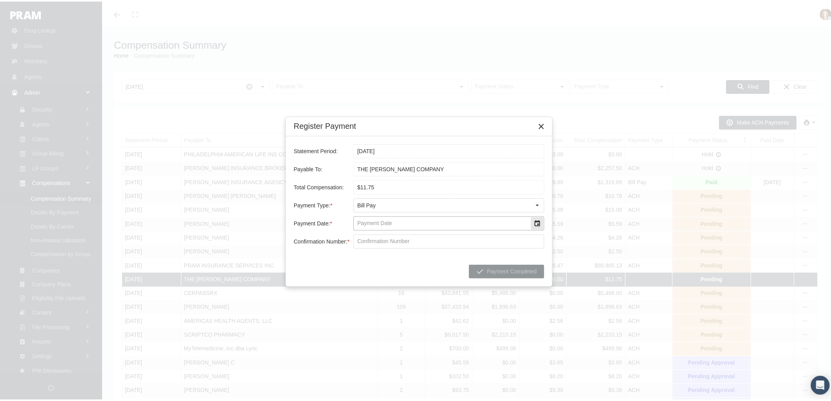
click at [403, 223] on input "Payment Date: *" at bounding box center [442, 221] width 177 height 13
click at [534, 226] on div "Select" at bounding box center [537, 222] width 13 height 13
click at [421, 297] on td "17" at bounding box center [417, 299] width 16 height 13
click at [376, 236] on input "Confirmation Number: *" at bounding box center [449, 239] width 190 height 13
type input "ZBF1O8HC"
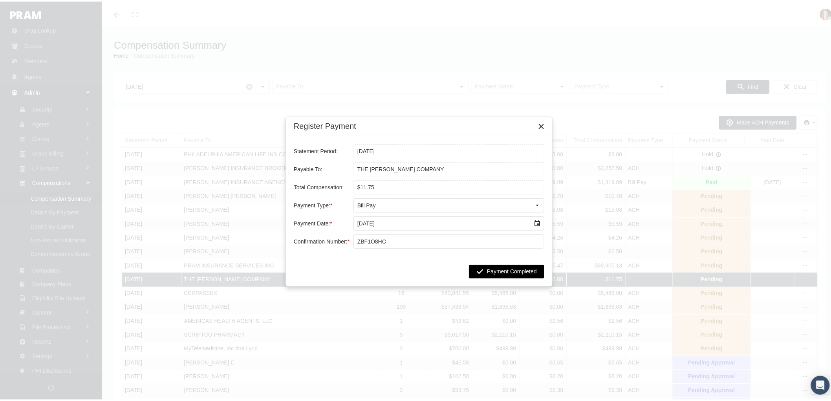
click at [511, 269] on span "Payment Completed" at bounding box center [512, 270] width 50 height 6
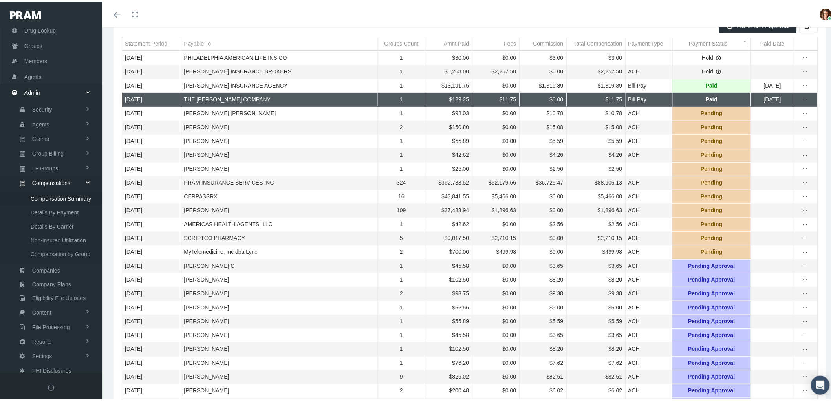
scroll to position [0, 0]
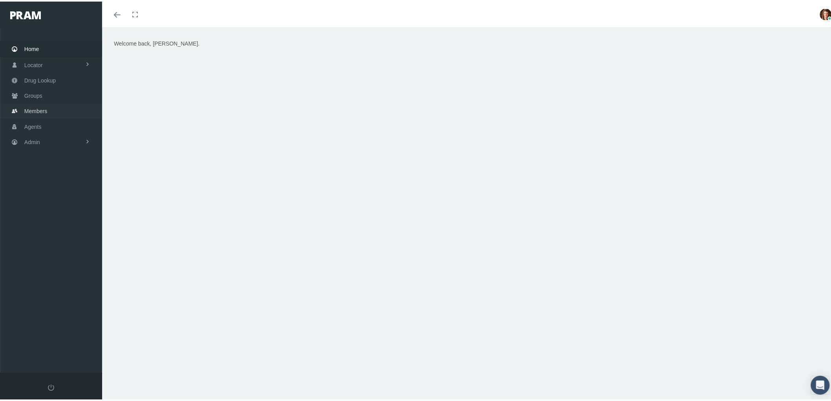
click at [56, 111] on link "Members" at bounding box center [51, 109] width 102 height 15
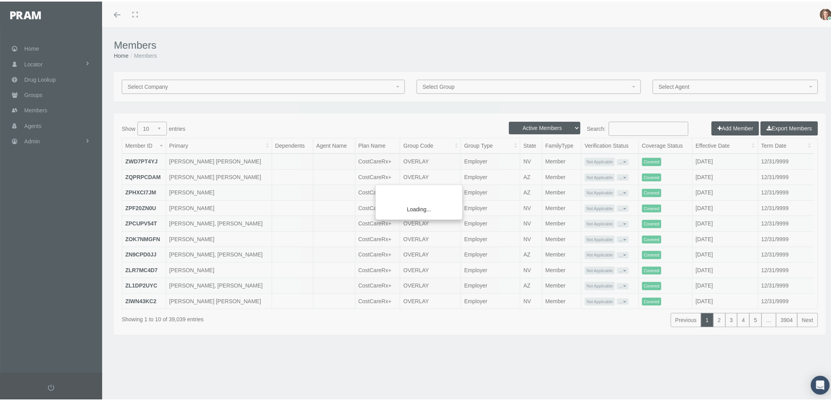
click at [625, 130] on div "Loading..." at bounding box center [415, 200] width 831 height 401
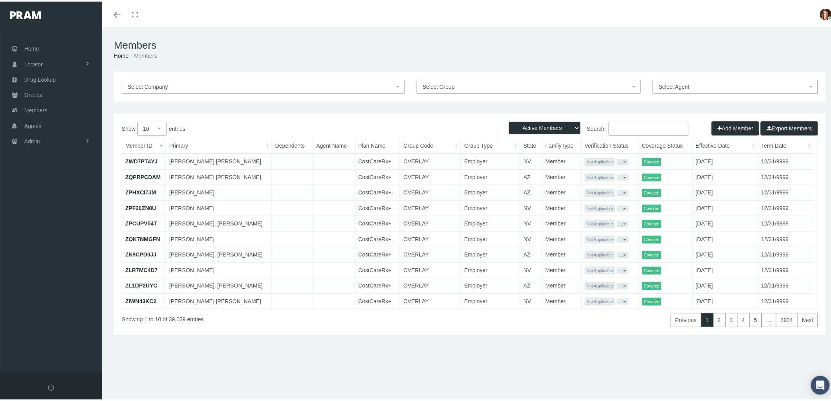
click at [625, 126] on input "Search:" at bounding box center [649, 127] width 80 height 14
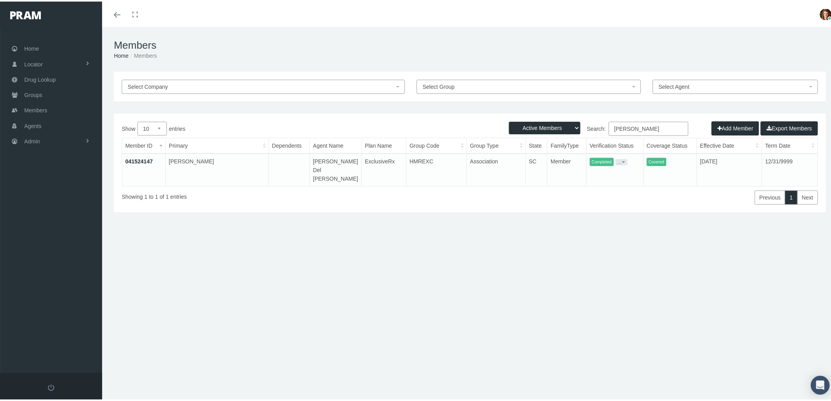
type input "[PERSON_NAME]"
click at [136, 157] on link "041524147" at bounding box center [138, 160] width 27 height 6
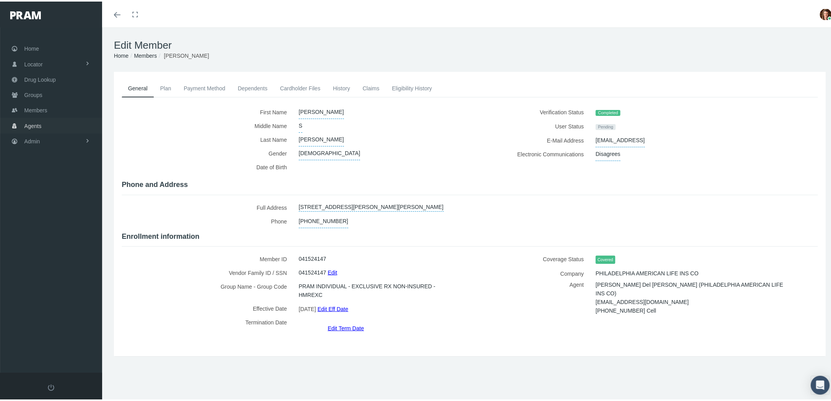
click at [41, 121] on link "Agents" at bounding box center [51, 123] width 102 height 15
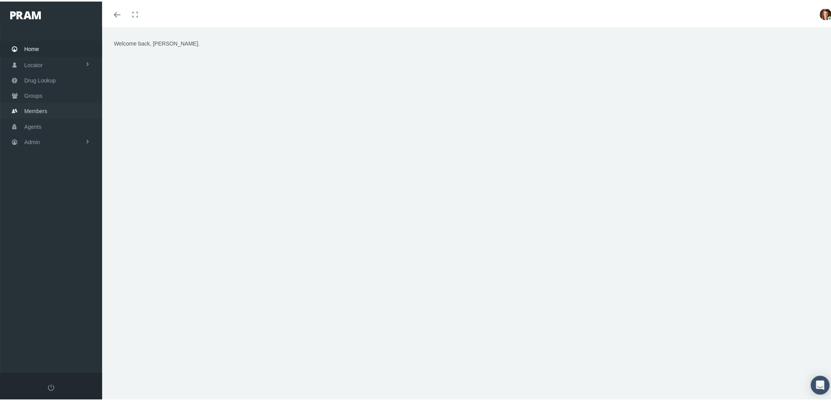
click at [62, 112] on link "Members" at bounding box center [51, 109] width 102 height 15
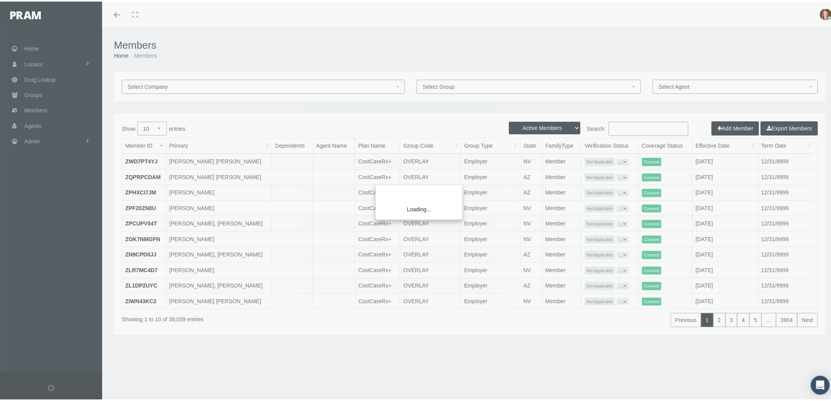
click at [639, 124] on div "Loading..." at bounding box center [415, 200] width 831 height 401
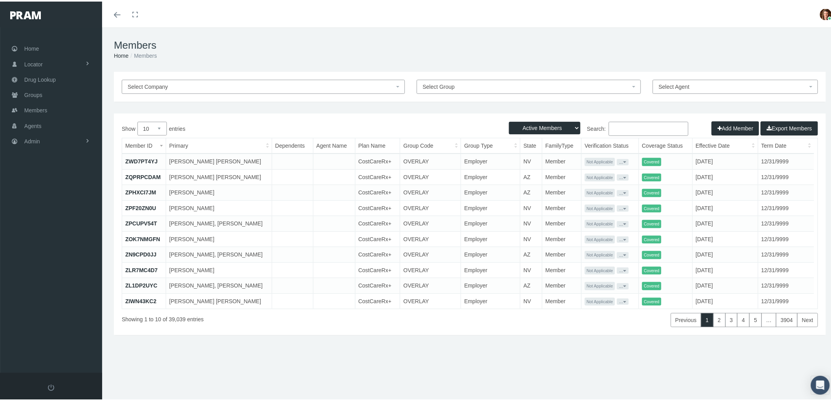
click at [650, 130] on input "Search:" at bounding box center [649, 127] width 80 height 14
click at [53, 95] on link "Groups" at bounding box center [51, 93] width 102 height 15
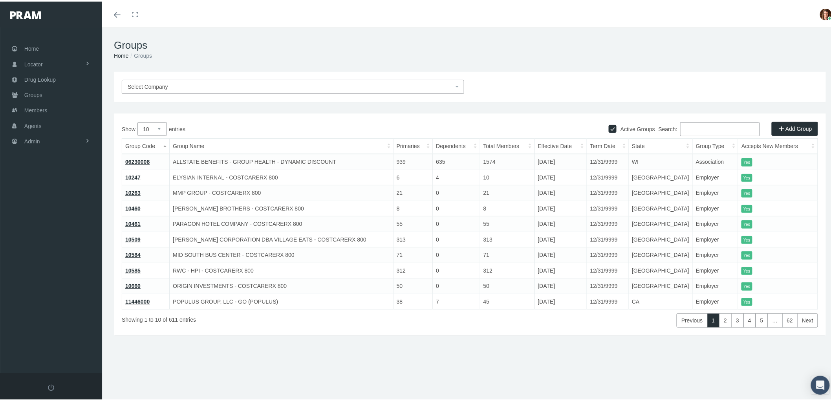
click at [717, 126] on input "Search:" at bounding box center [720, 128] width 80 height 14
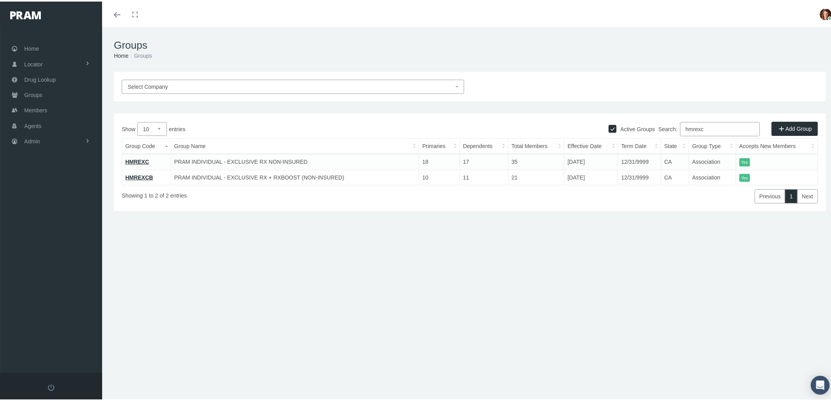
type input "hmrexc"
click at [137, 159] on link "HMREXC" at bounding box center [137, 160] width 24 height 6
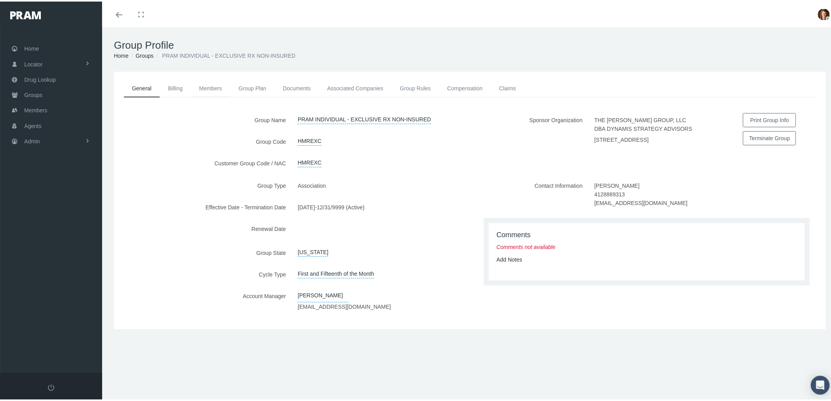
click at [211, 85] on link "Members" at bounding box center [210, 86] width 39 height 17
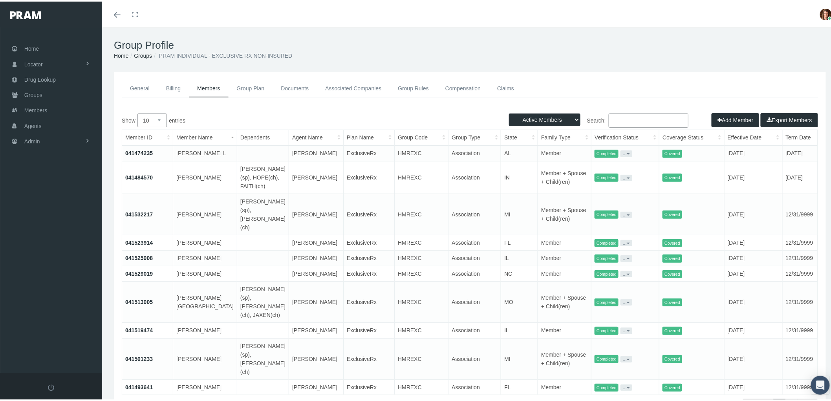
click at [136, 210] on link "041532217" at bounding box center [138, 213] width 27 height 6
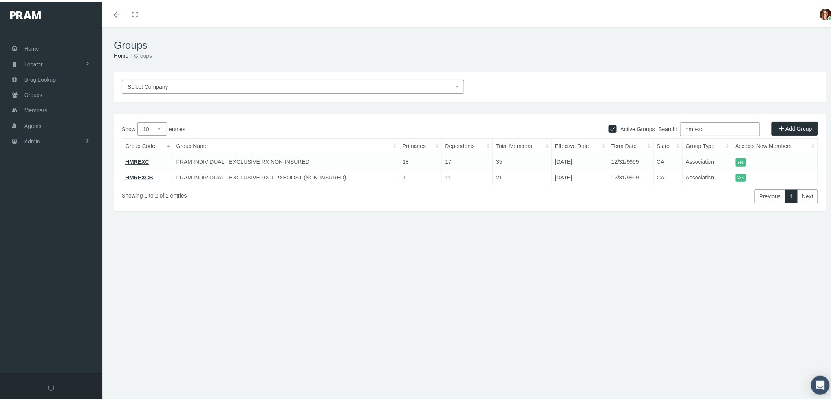
click at [193, 87] on span "Select Company" at bounding box center [291, 85] width 326 height 9
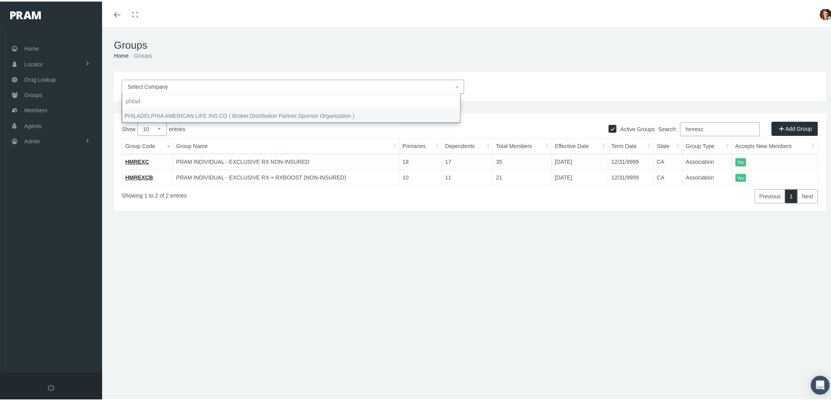
type input "philad"
select select "4672"
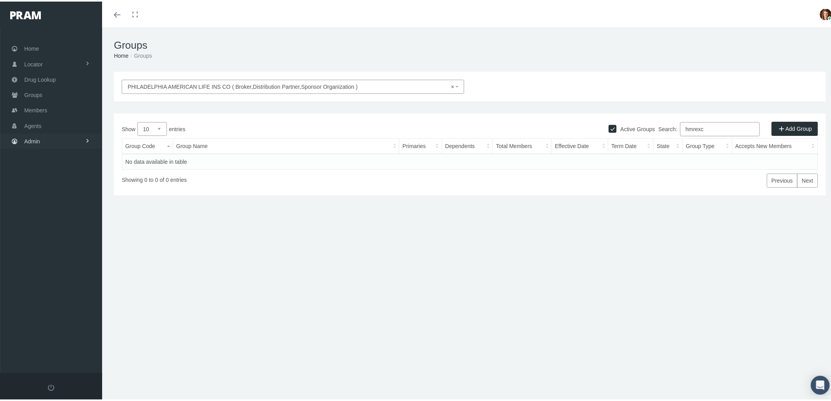
click at [44, 137] on link "Admin" at bounding box center [51, 139] width 102 height 15
click at [60, 238] on span "Companies" at bounding box center [46, 244] width 28 height 13
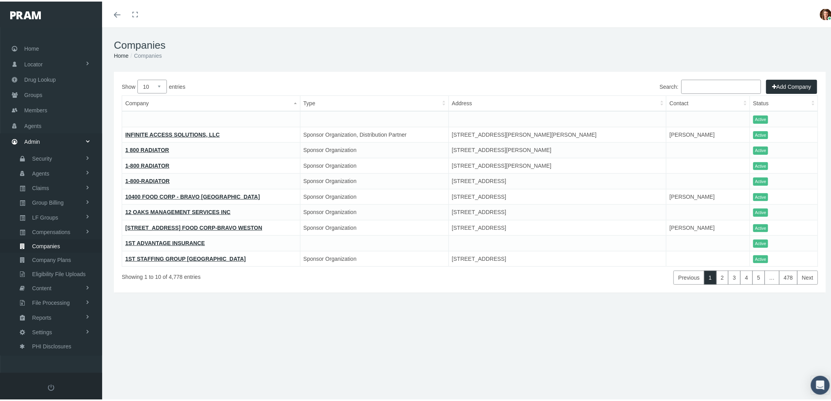
click at [693, 84] on input "Search:" at bounding box center [721, 85] width 80 height 14
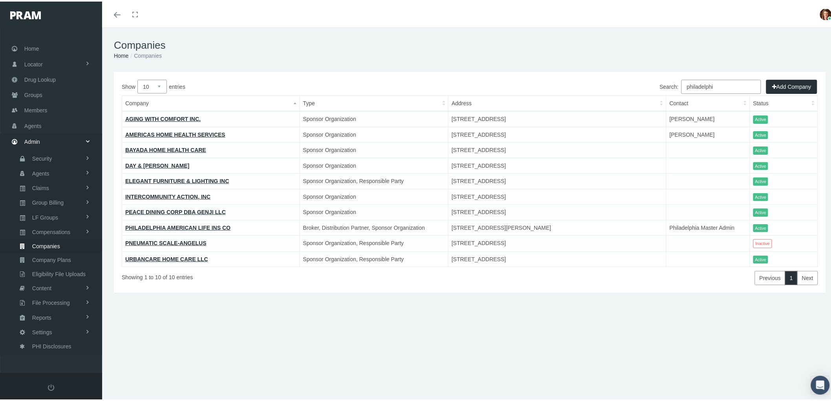
type input "[GEOGRAPHIC_DATA]"
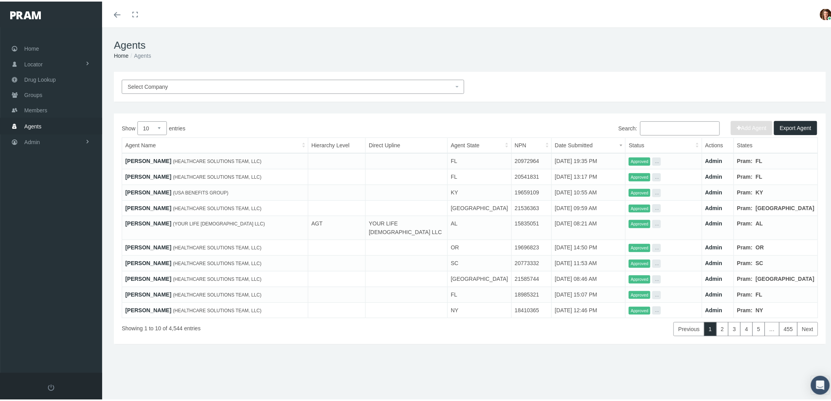
click at [662, 125] on input "Search:" at bounding box center [680, 127] width 80 height 14
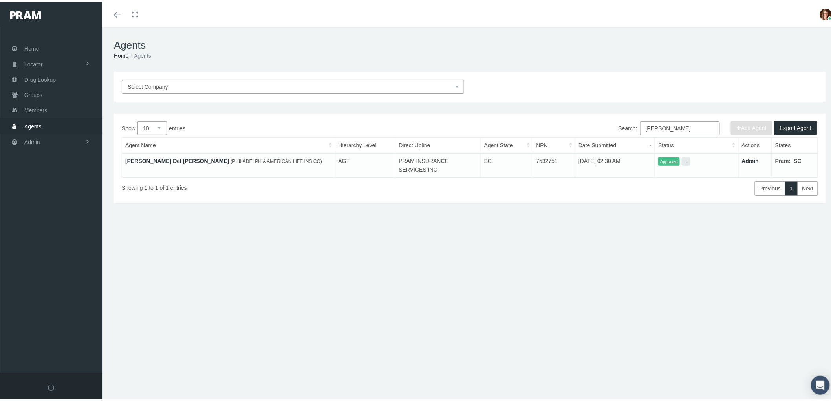
type input "lydia del"
click at [142, 157] on link "[PERSON_NAME] Del [PERSON_NAME]" at bounding box center [177, 159] width 104 height 6
click at [135, 159] on link "[PERSON_NAME] Del [PERSON_NAME]" at bounding box center [177, 159] width 104 height 6
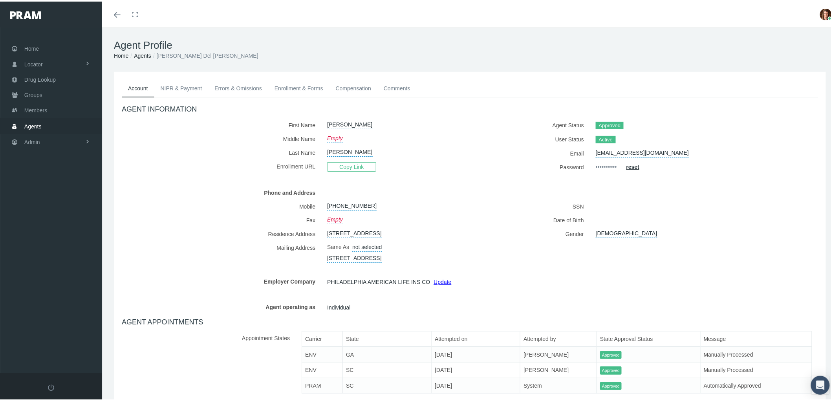
click at [184, 88] on link "NIPR & Payment" at bounding box center [181, 86] width 54 height 17
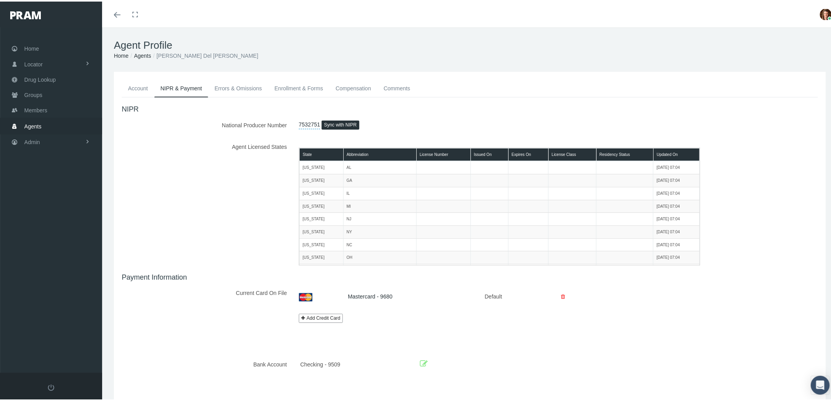
click at [231, 84] on link "Errors & Omissions" at bounding box center [238, 86] width 60 height 17
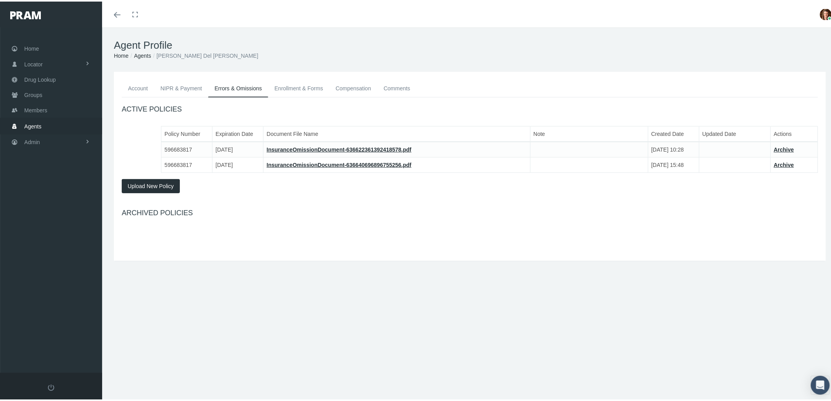
click at [358, 85] on link "Compensation" at bounding box center [353, 86] width 48 height 17
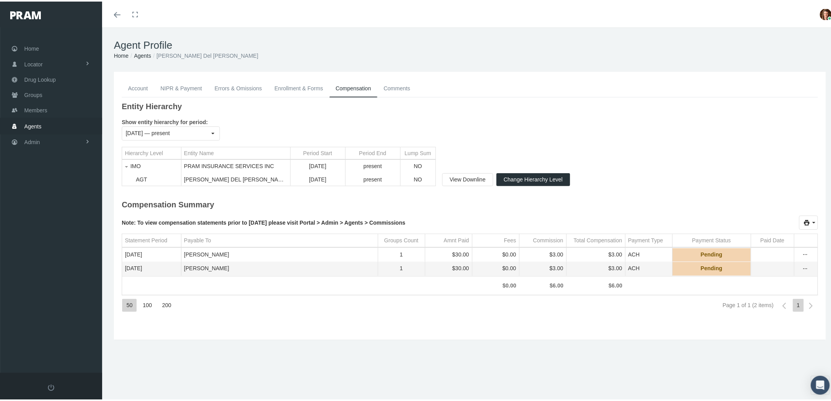
click at [405, 76] on div "Account NIPR & Payment Errors & Omissions Enrollment & Forms Compensation Comme…" at bounding box center [470, 203] width 712 height 267
click at [401, 82] on link "Comments" at bounding box center [396, 86] width 39 height 17
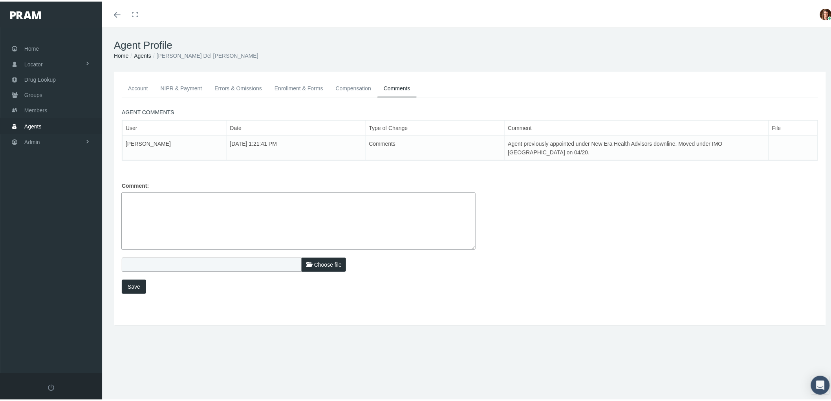
click at [354, 82] on link "Compensation" at bounding box center [353, 86] width 48 height 17
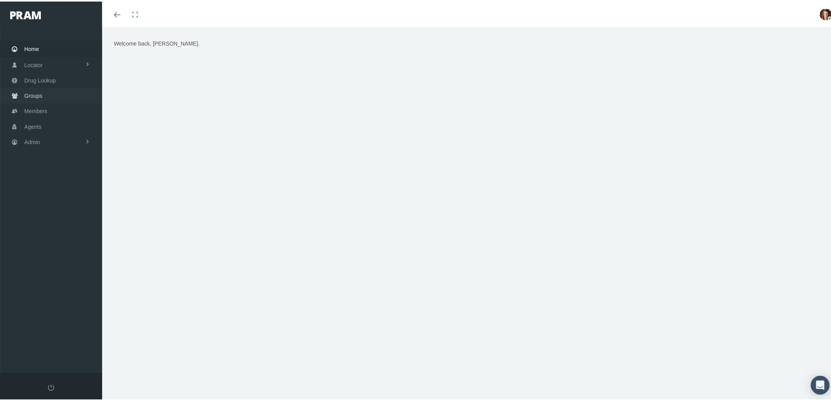
click at [38, 93] on span "Groups" at bounding box center [33, 94] width 18 height 15
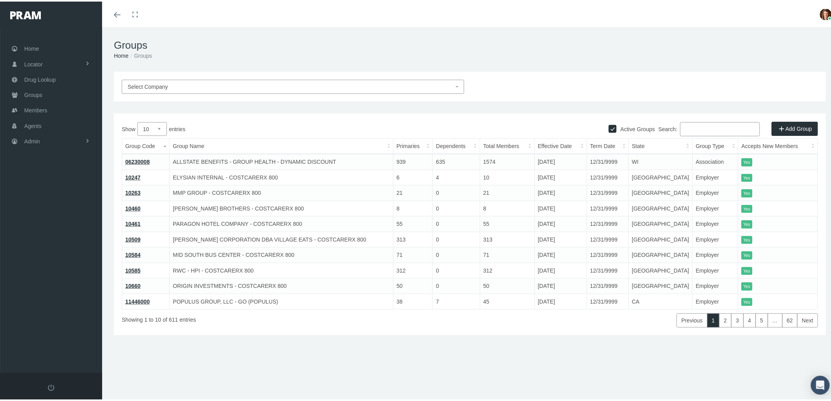
click at [704, 131] on input "Search:" at bounding box center [720, 128] width 80 height 14
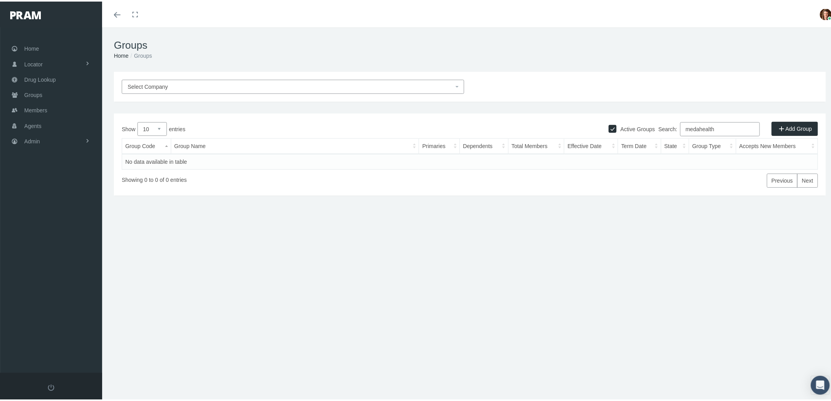
type input "medahealth"
click at [161, 80] on span "Select Company" at bounding box center [293, 85] width 342 height 14
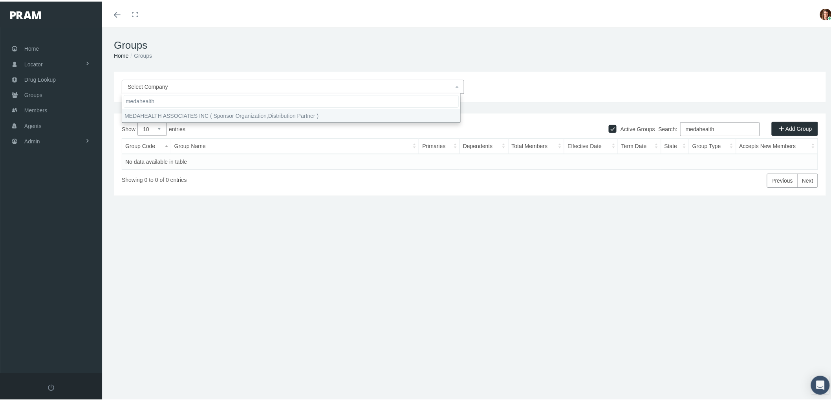
type input "medahealth"
select select "9152"
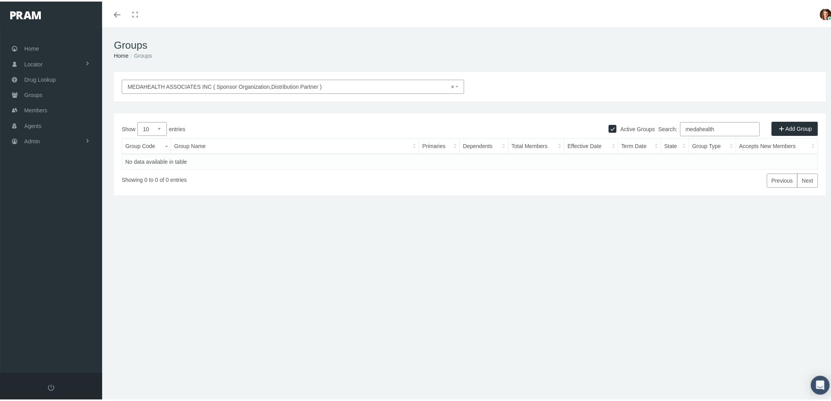
click at [592, 278] on div "Groups Home Groups MEDAHEALTH ASSOCIATES INC ( Sponsor Organization,Distributio…" at bounding box center [469, 218] width 735 height 384
drag, startPoint x: 727, startPoint y: 130, endPoint x: 645, endPoint y: 128, distance: 82.5
click at [649, 126] on div "Search: medahealth" at bounding box center [644, 129] width 348 height 16
click at [367, 85] on span "× MEDAHEALTH ASSOCIATES INC ( Sponsor Organization,Distribution Partner )" at bounding box center [291, 85] width 326 height 9
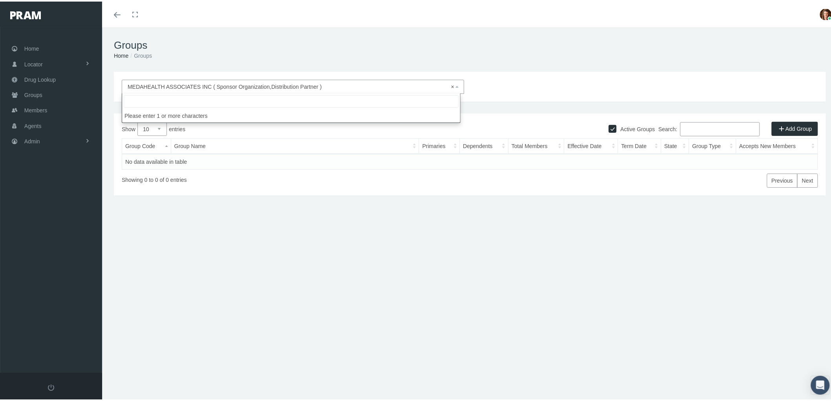
click at [305, 211] on div "MEDAHEALTH ASSOCIATES INC ( Sponsor Organization,Distribution Partner ) × MEDAH…" at bounding box center [469, 168] width 735 height 196
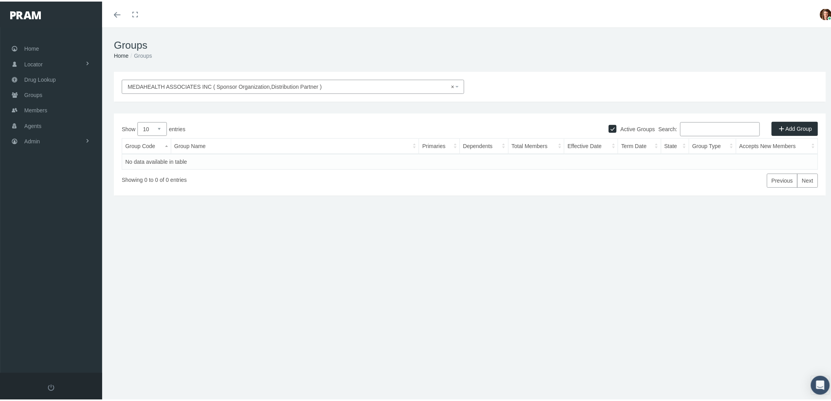
click at [374, 118] on div "Active Groups Add Group Show 10 25 50 100 entries Search: Group Code Group Name…" at bounding box center [470, 153] width 712 height 82
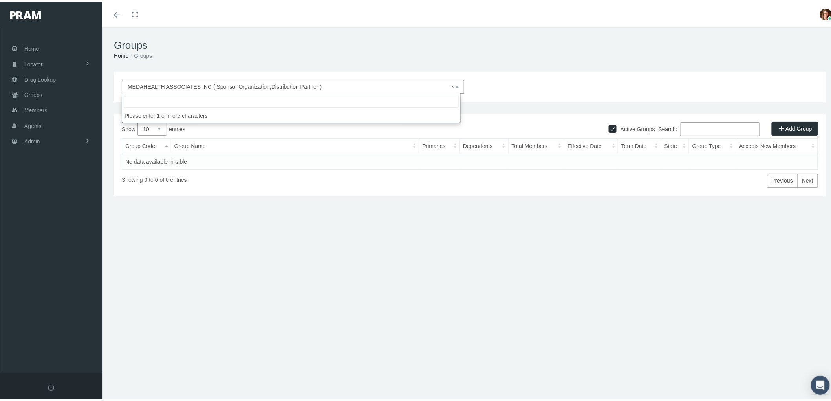
click at [330, 84] on span "× MEDAHEALTH ASSOCIATES INC ( Sponsor Organization,Distribution Partner )" at bounding box center [291, 85] width 326 height 9
click at [232, 185] on div "Showing 0 to 0 of 0 entries" at bounding box center [267, 177] width 290 height 18
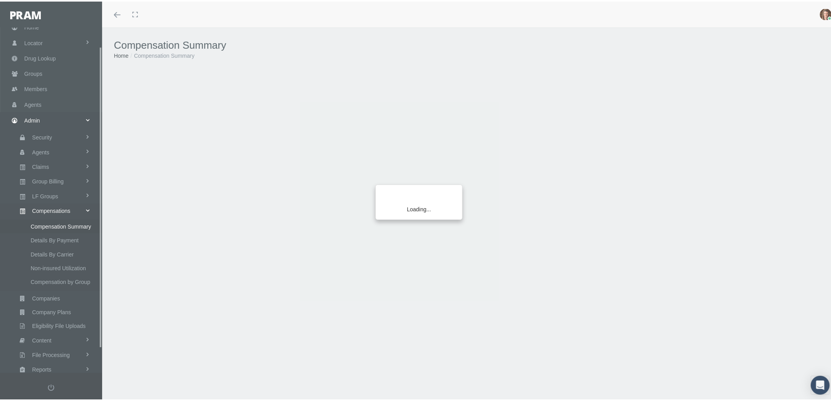
scroll to position [49, 0]
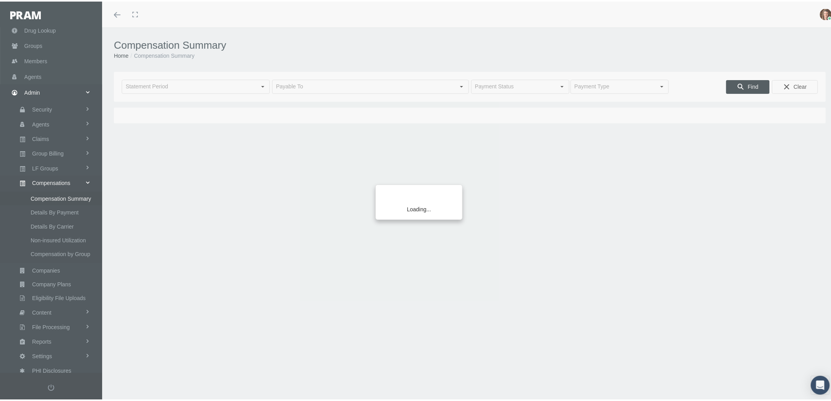
type input "[DATE]"
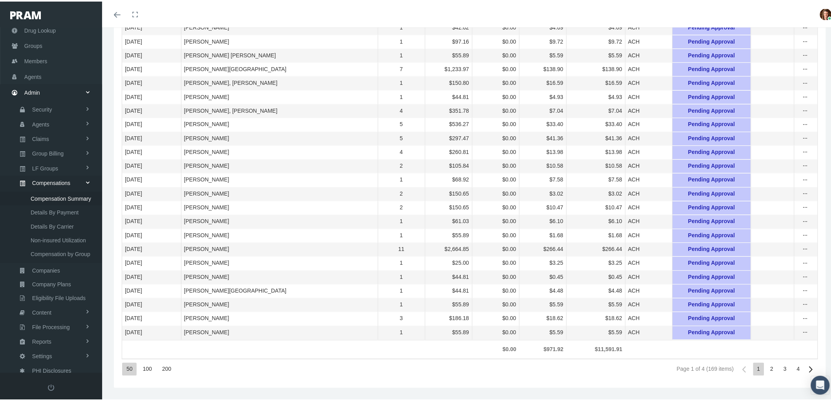
scroll to position [540, 0]
click at [162, 367] on div "200" at bounding box center [166, 367] width 17 height 13
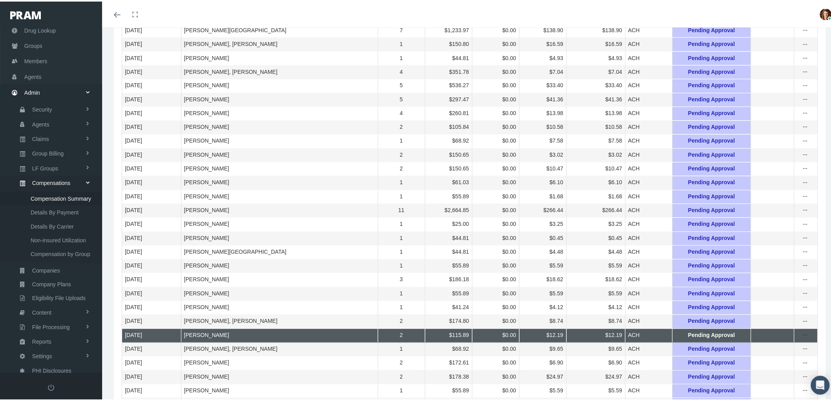
click at [162, 341] on td "[DATE]" at bounding box center [151, 334] width 59 height 14
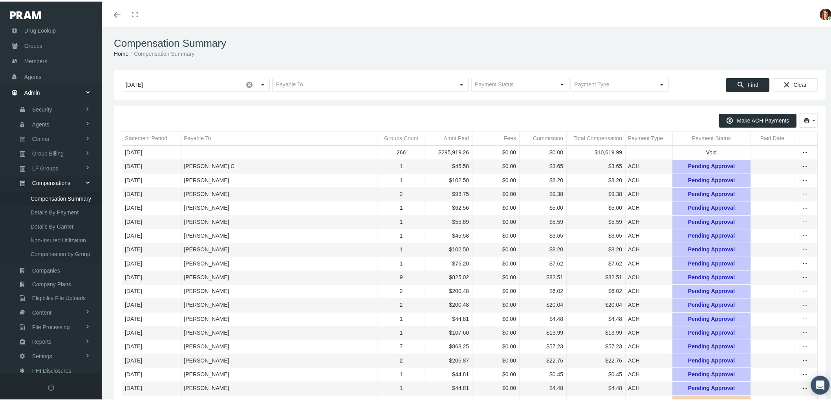
scroll to position [0, 0]
